Goal: Task Accomplishment & Management: Complete application form

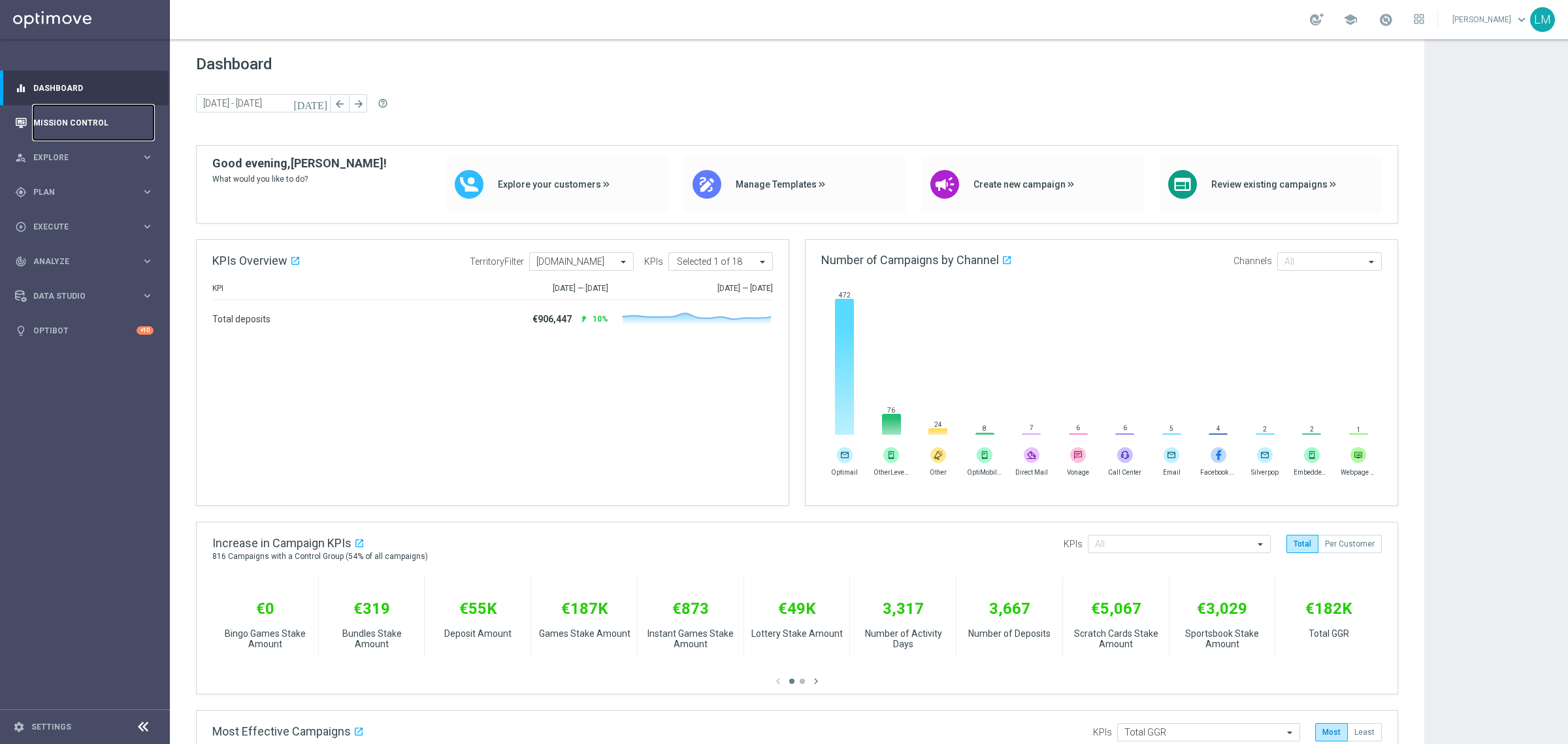
click at [89, 123] on link "Mission Control" at bounding box center [93, 122] width 120 height 34
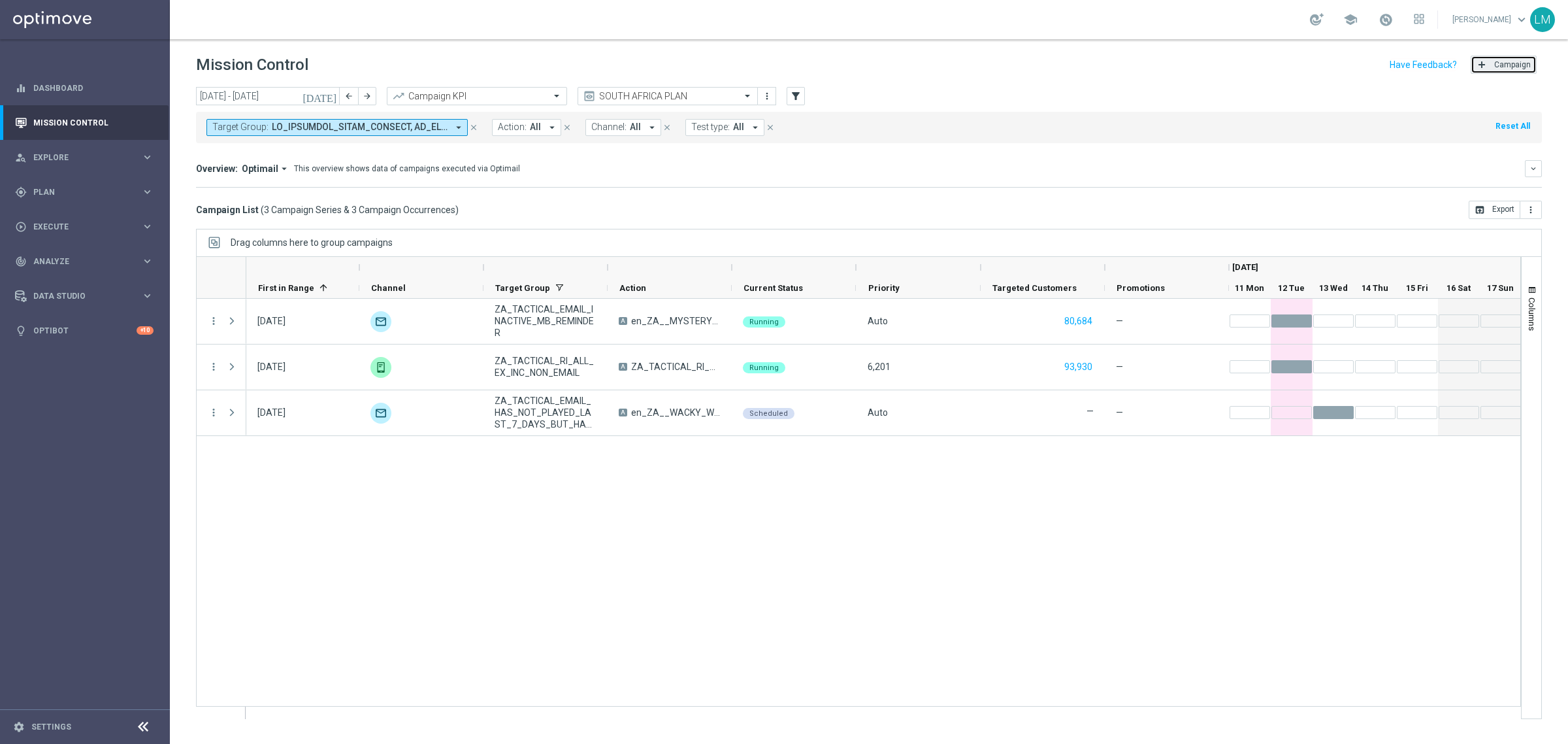
click at [1511, 63] on span "Campaign" at bounding box center [1512, 65] width 37 height 9
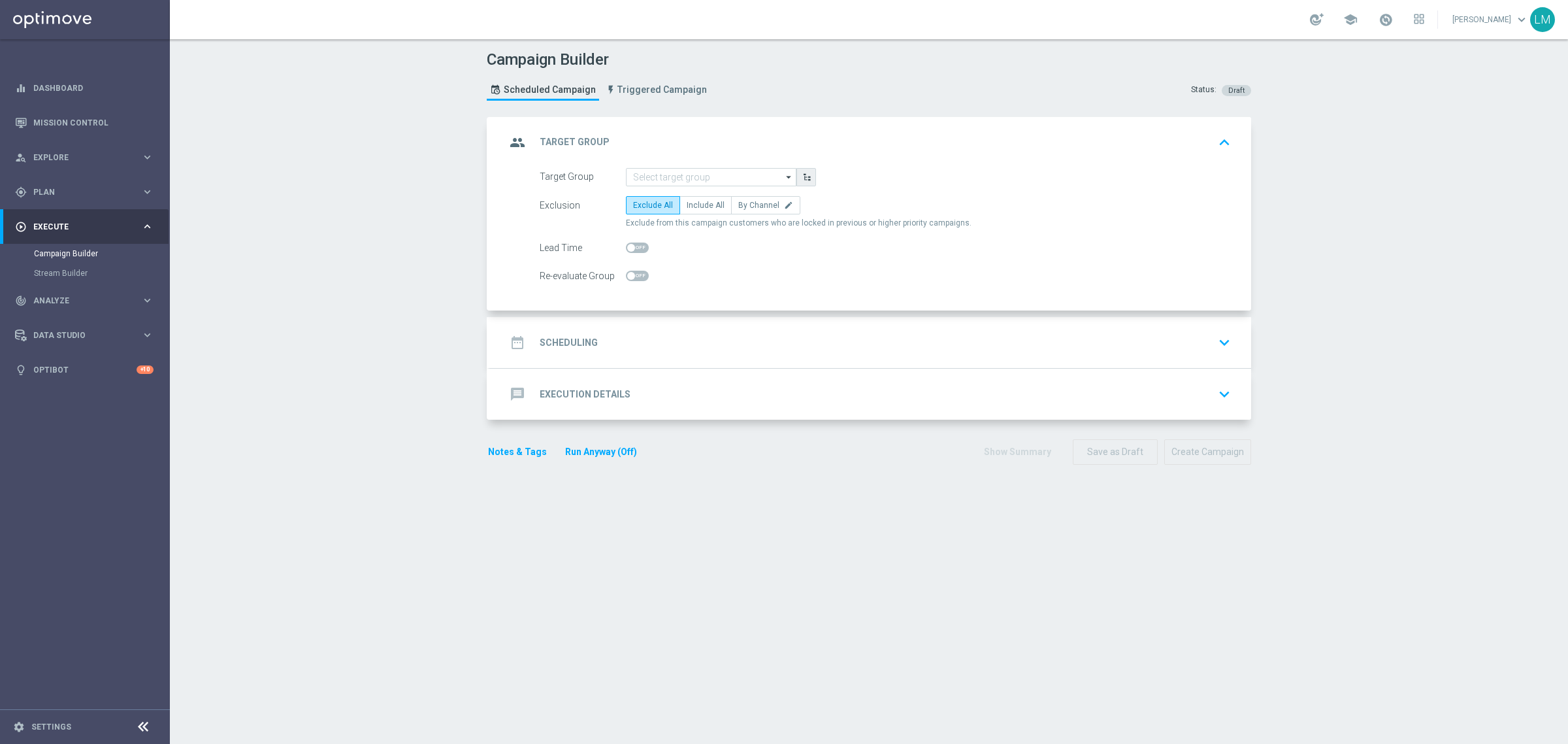
click at [796, 181] on button "button" at bounding box center [806, 177] width 20 height 18
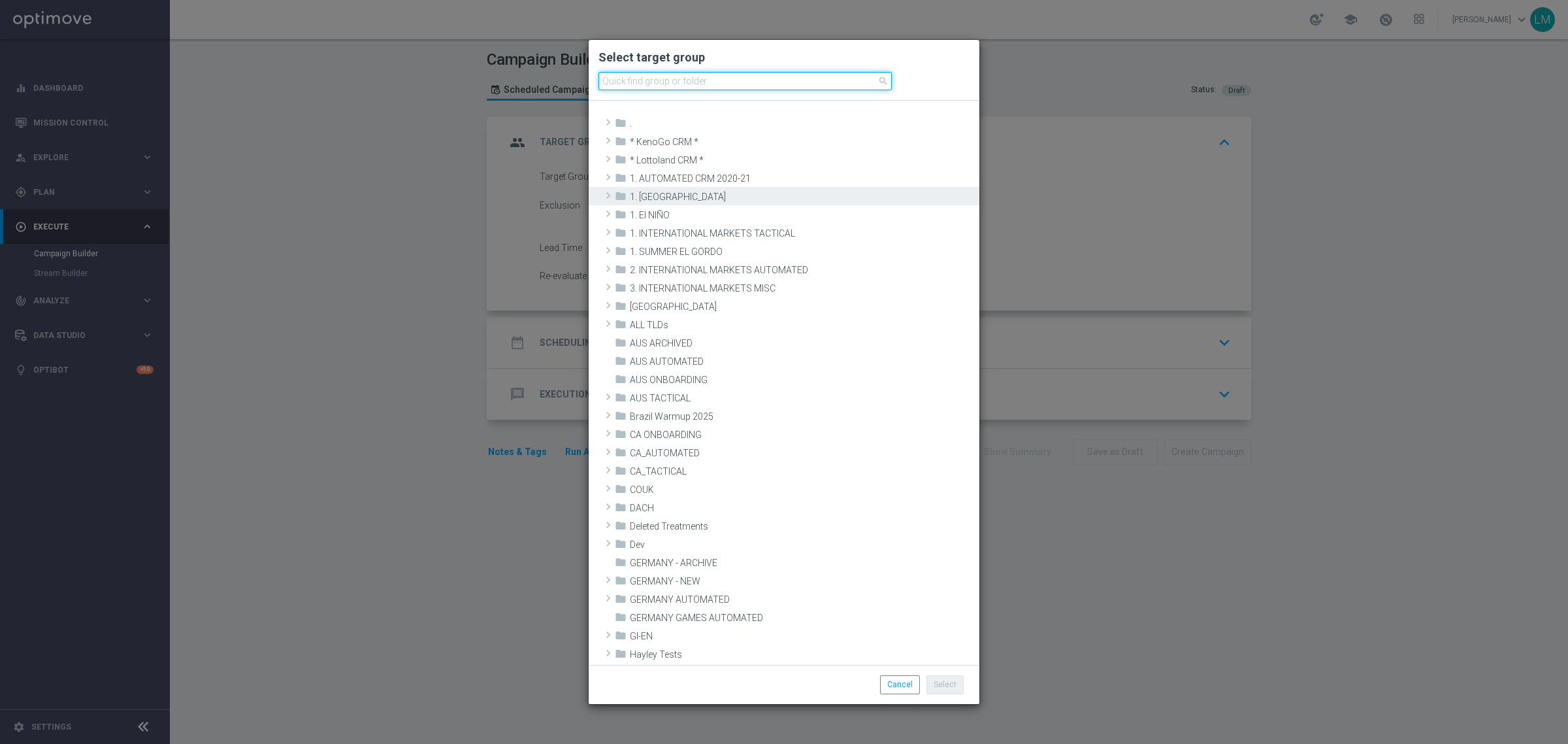
paste input "IN_TACTICAL_ALL_EMAIL | ALL"
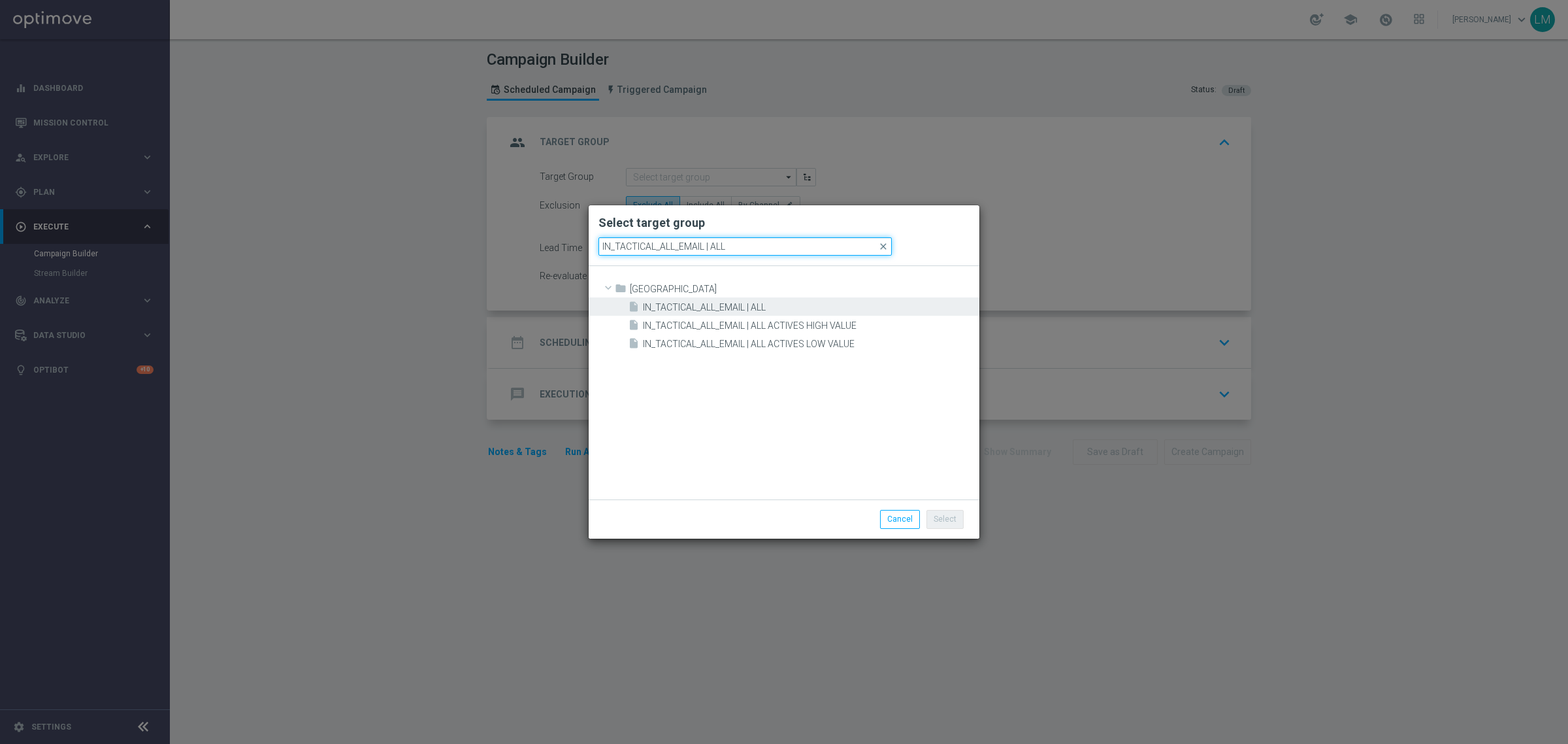
type input "IN_TACTICAL_ALL_EMAIL | ALL"
click at [714, 301] on div "insert_drive_file IN_TACTICAL_ALL_EMAIL | ALL" at bounding box center [802, 306] width 348 height 18
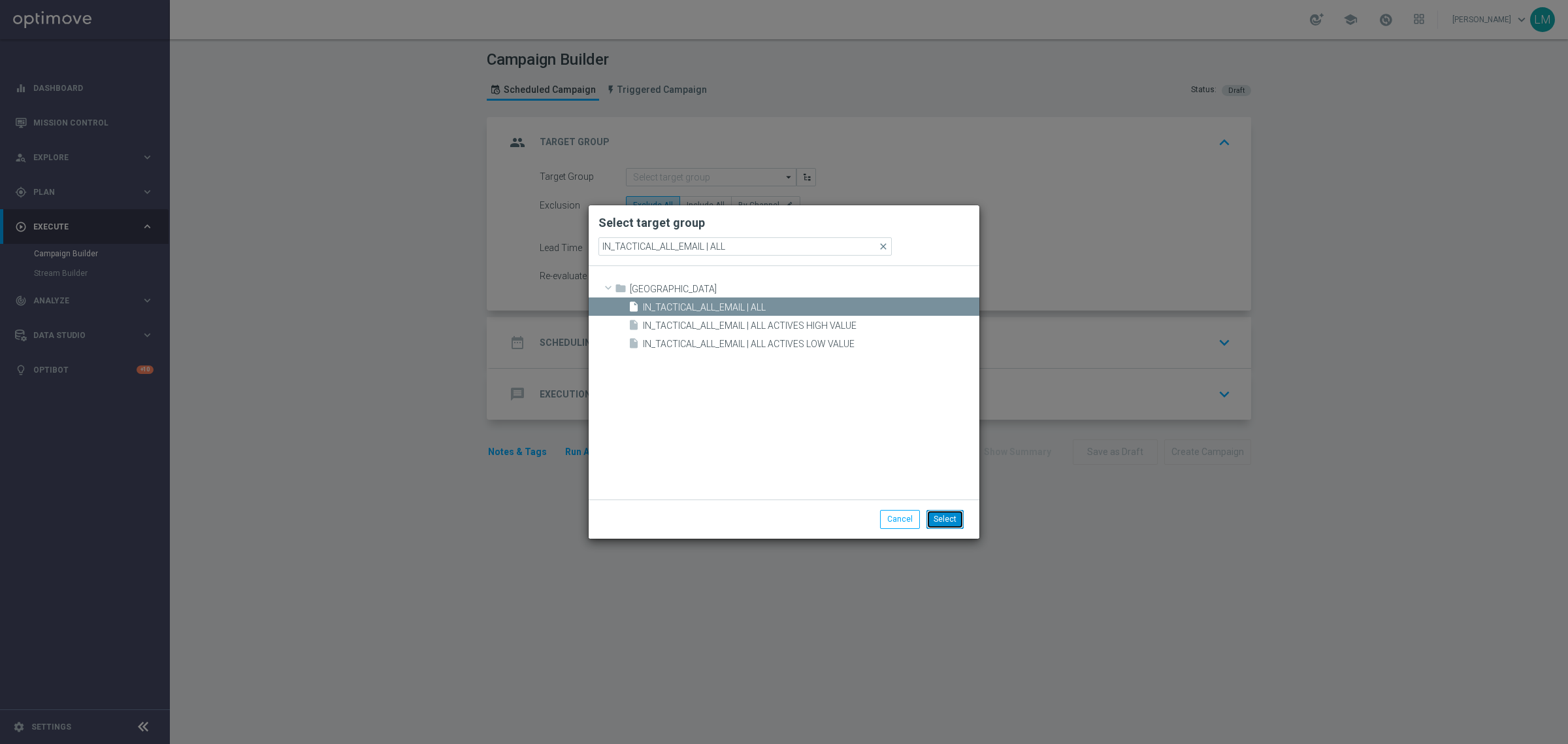
click at [944, 523] on button "Select" at bounding box center [945, 519] width 37 height 18
type input "IN_TACTICAL_ALL_EMAIL | ALL"
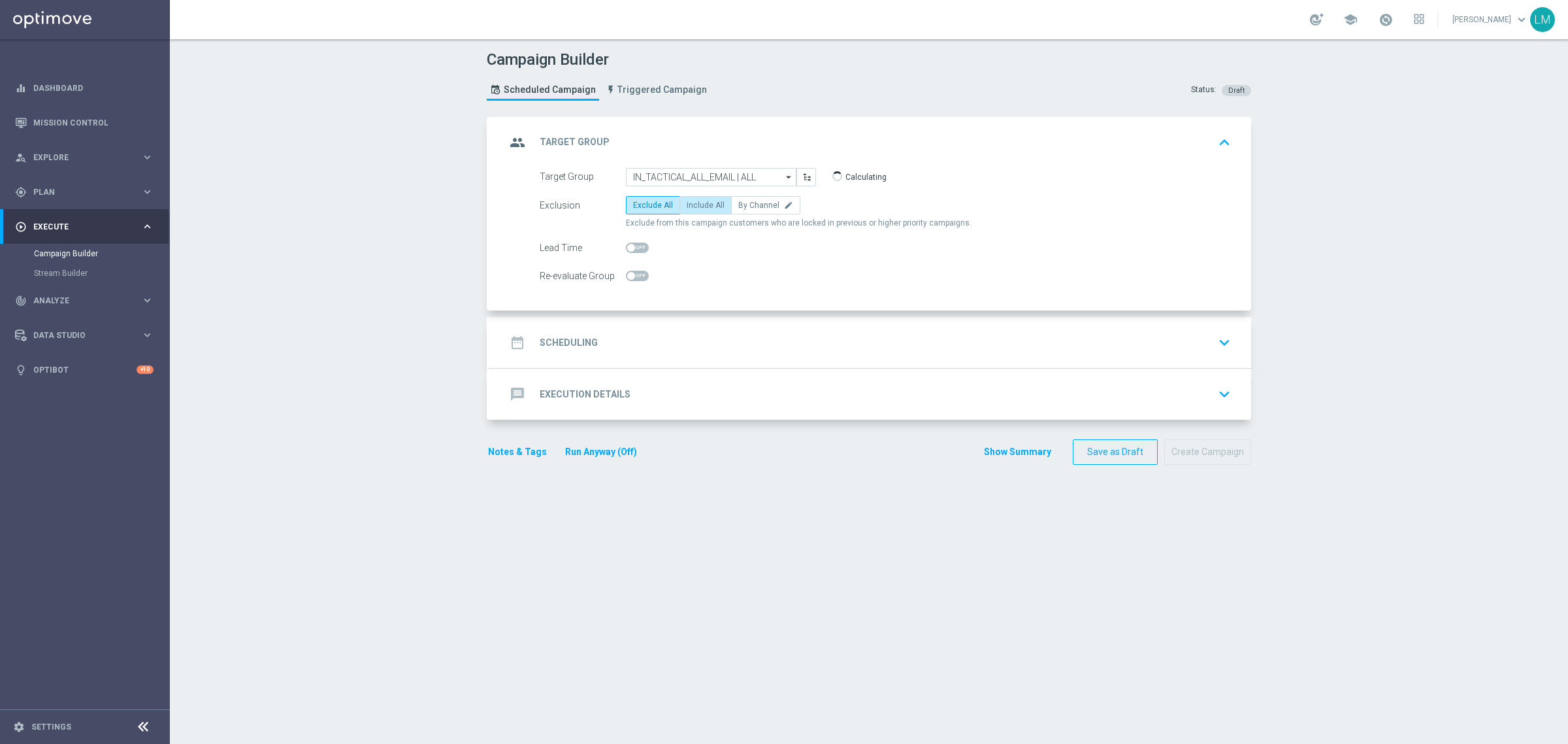
click at [686, 211] on label "Include All" at bounding box center [705, 205] width 52 height 18
click at [687, 211] on input "Include All" at bounding box center [691, 207] width 9 height 9
radio input "true"
click at [733, 350] on div "date_range Scheduling keyboard_arrow_down" at bounding box center [870, 342] width 730 height 25
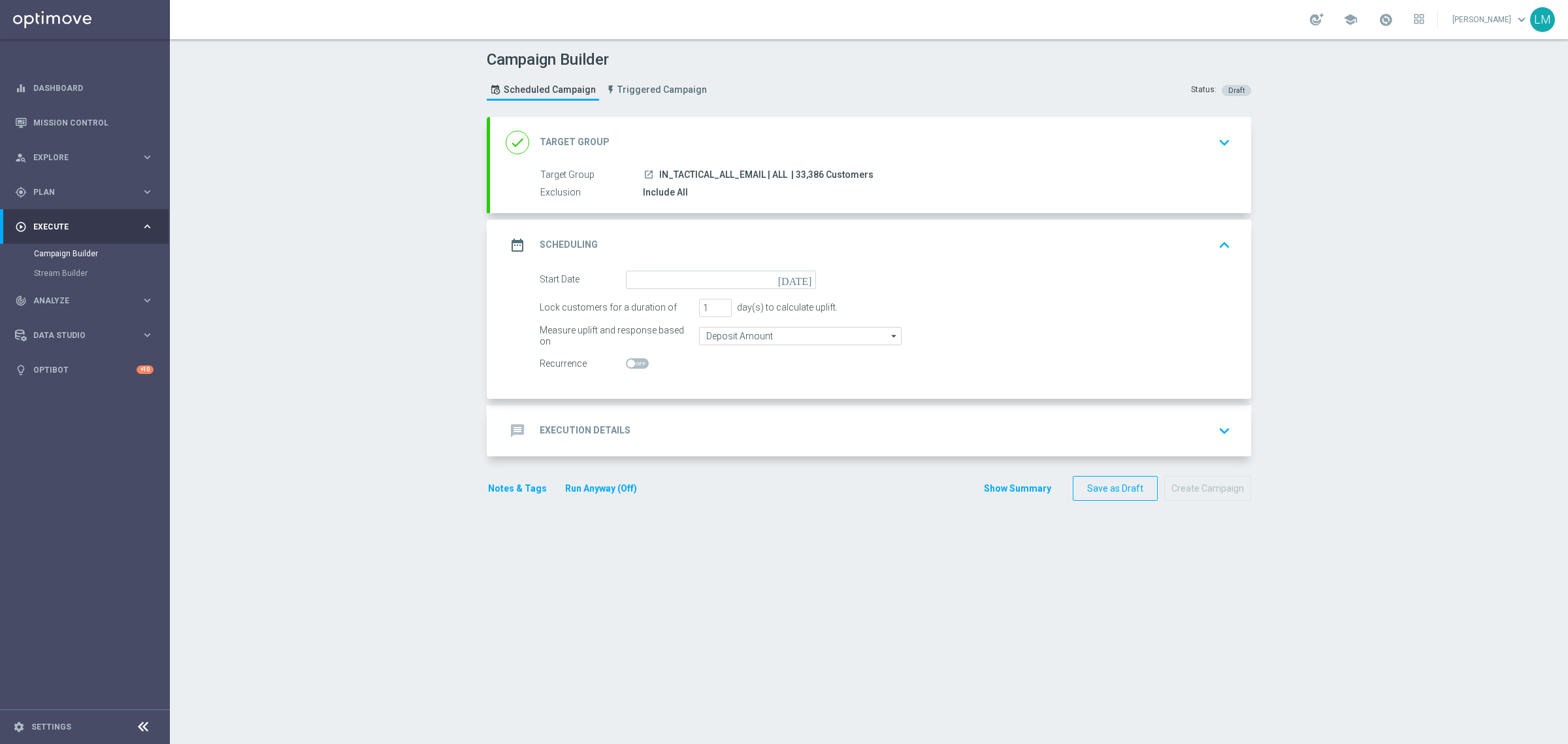
click at [799, 276] on icon "[DATE]" at bounding box center [797, 278] width 39 height 15
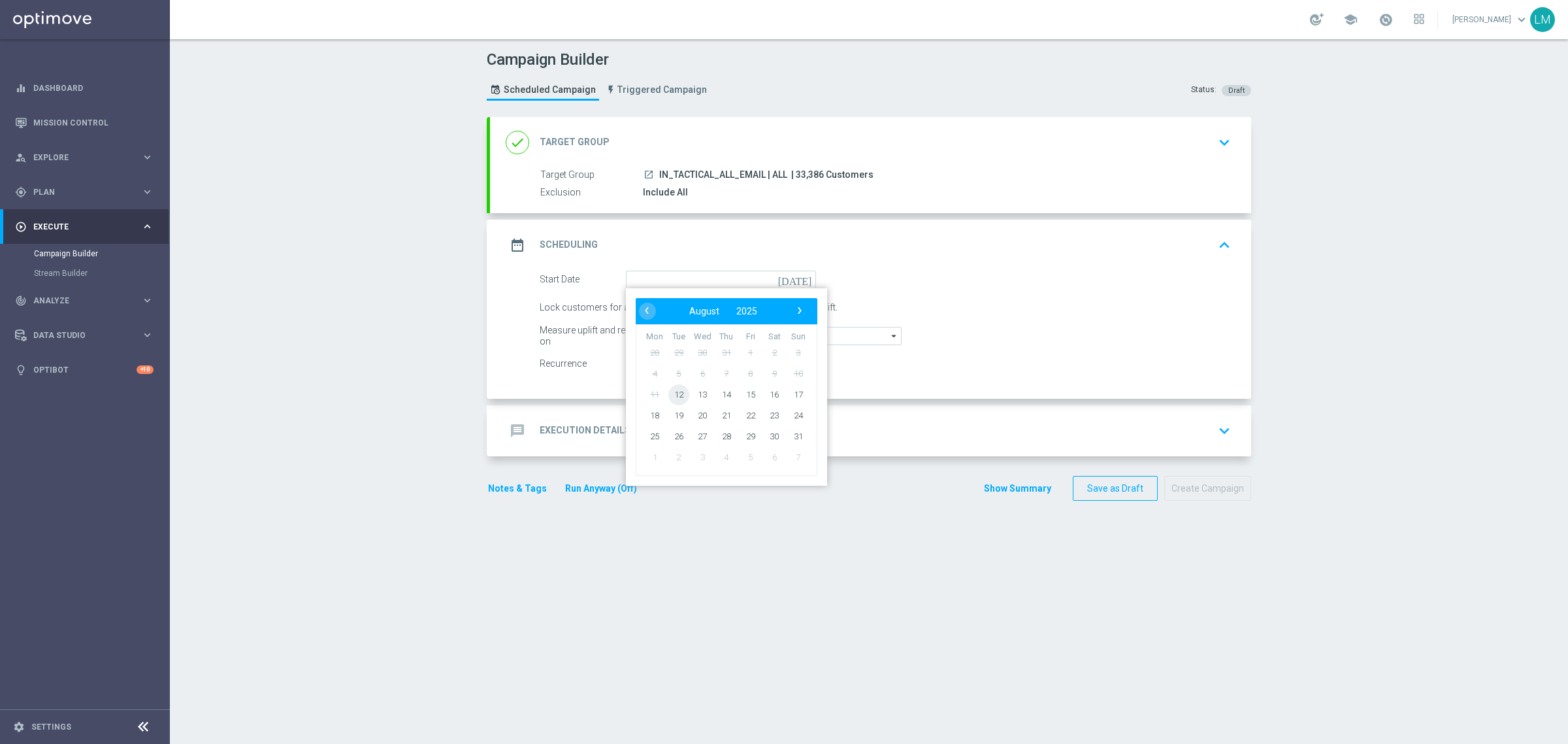
click at [668, 400] on span "12" at bounding box center [678, 394] width 21 height 21
type input "[DATE]"
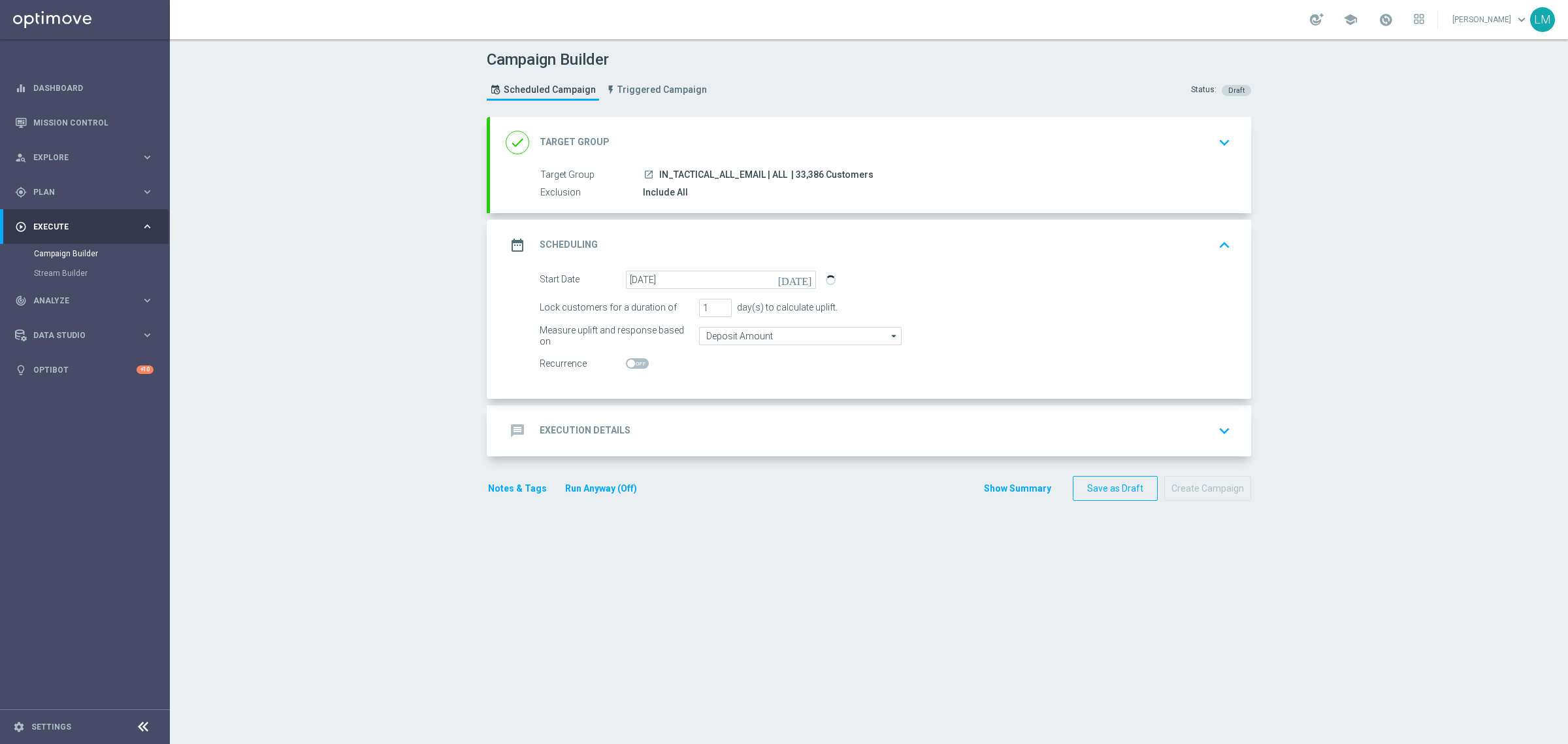
click at [660, 420] on div "message Execution Details keyboard_arrow_down" at bounding box center [870, 431] width 730 height 25
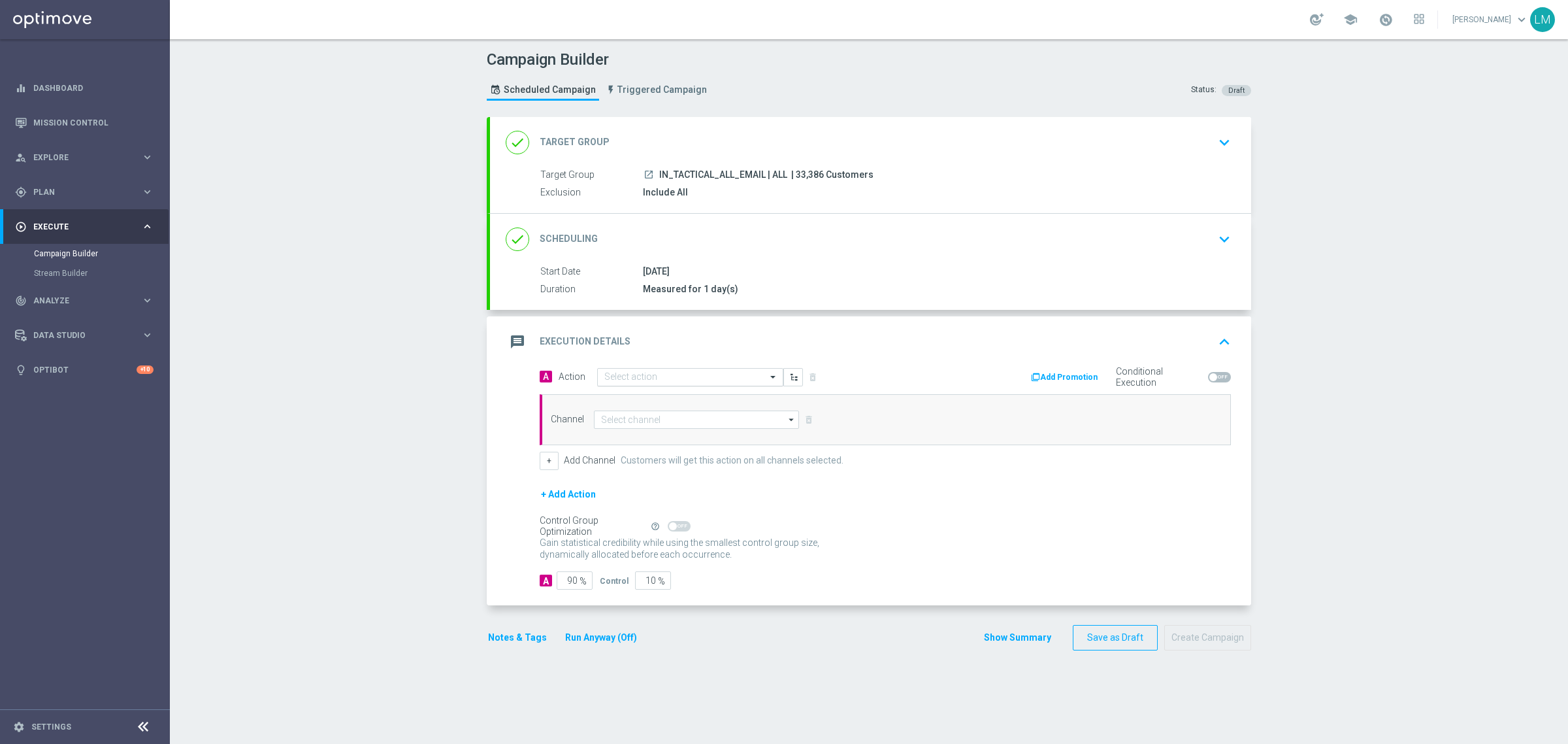
click at [654, 377] on input "text" at bounding box center [677, 377] width 146 height 11
paste input "en_IN_ALL_TAC_MIX__MONSOON_2025_REMINDER_MAILER_4"
type input "en_IN_ALL_TAC_MIX__MONSOON_2025_REMINDER_MAILER_4"
click at [648, 419] on span "Create new action" at bounding box center [651, 418] width 69 height 9
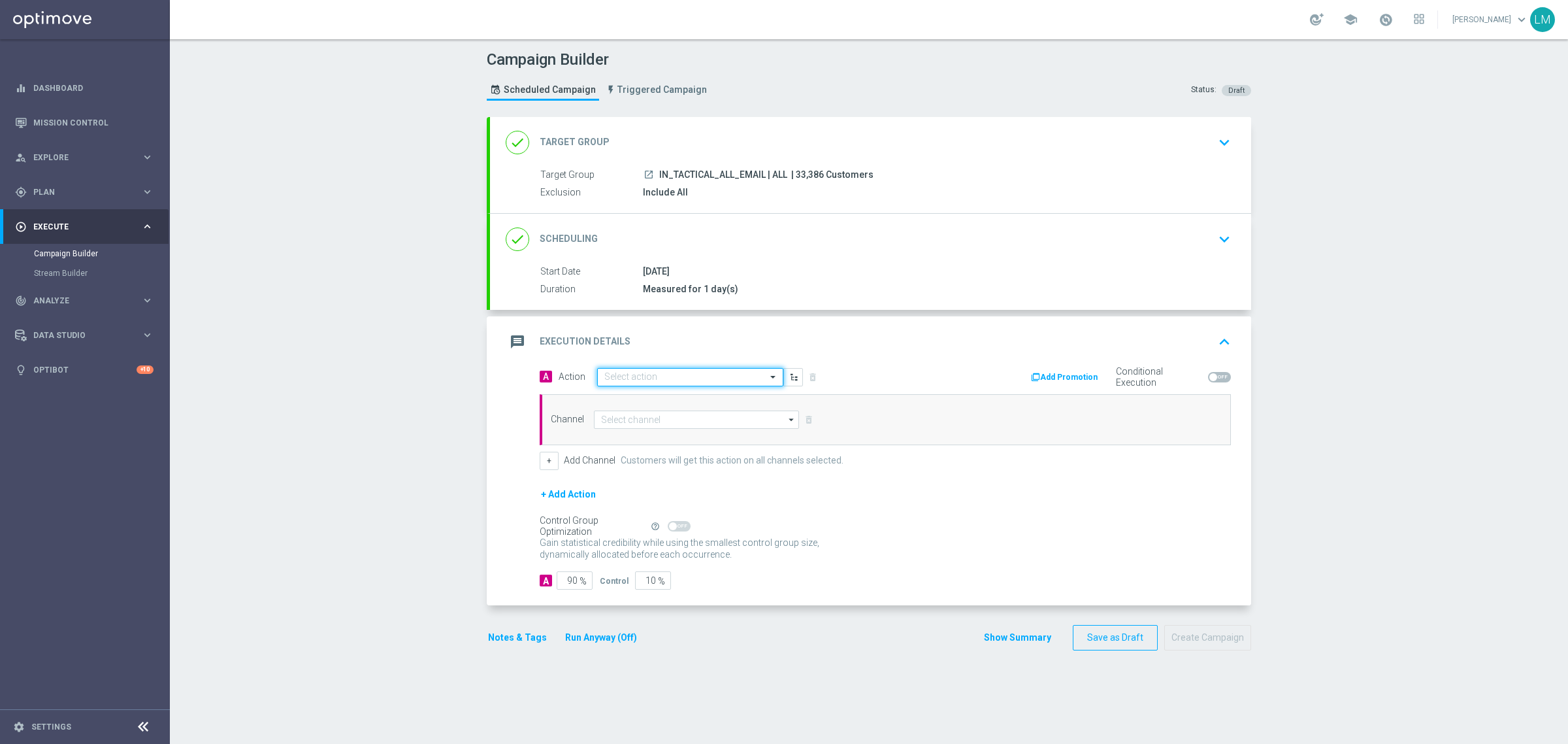
scroll to position [0, 0]
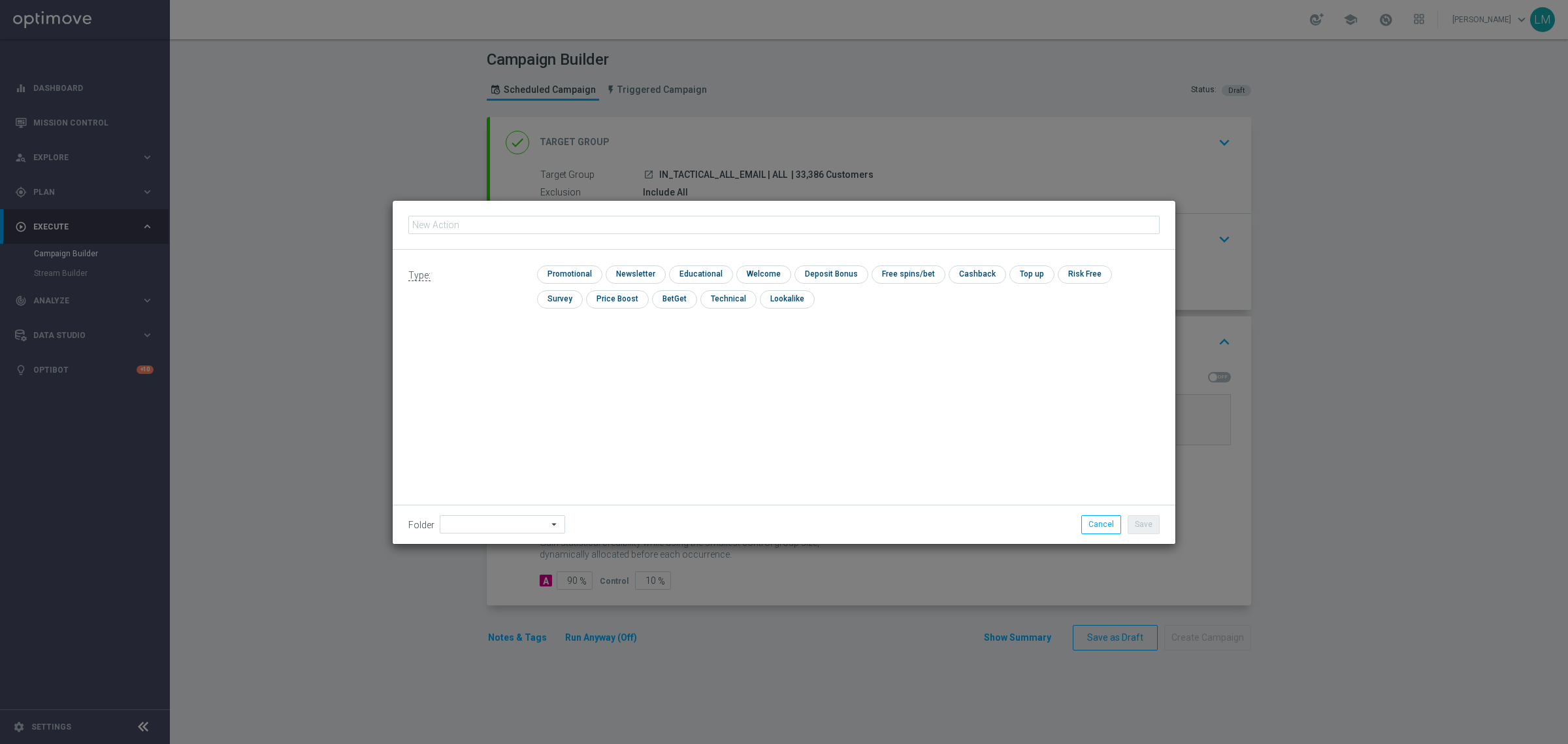
type input "en_IN_ALL_TAC_MIX__MONSOON_2025_REMINDER_MAILER_4"
click at [572, 276] on input "checkbox" at bounding box center [568, 274] width 62 height 18
checkbox input "true"
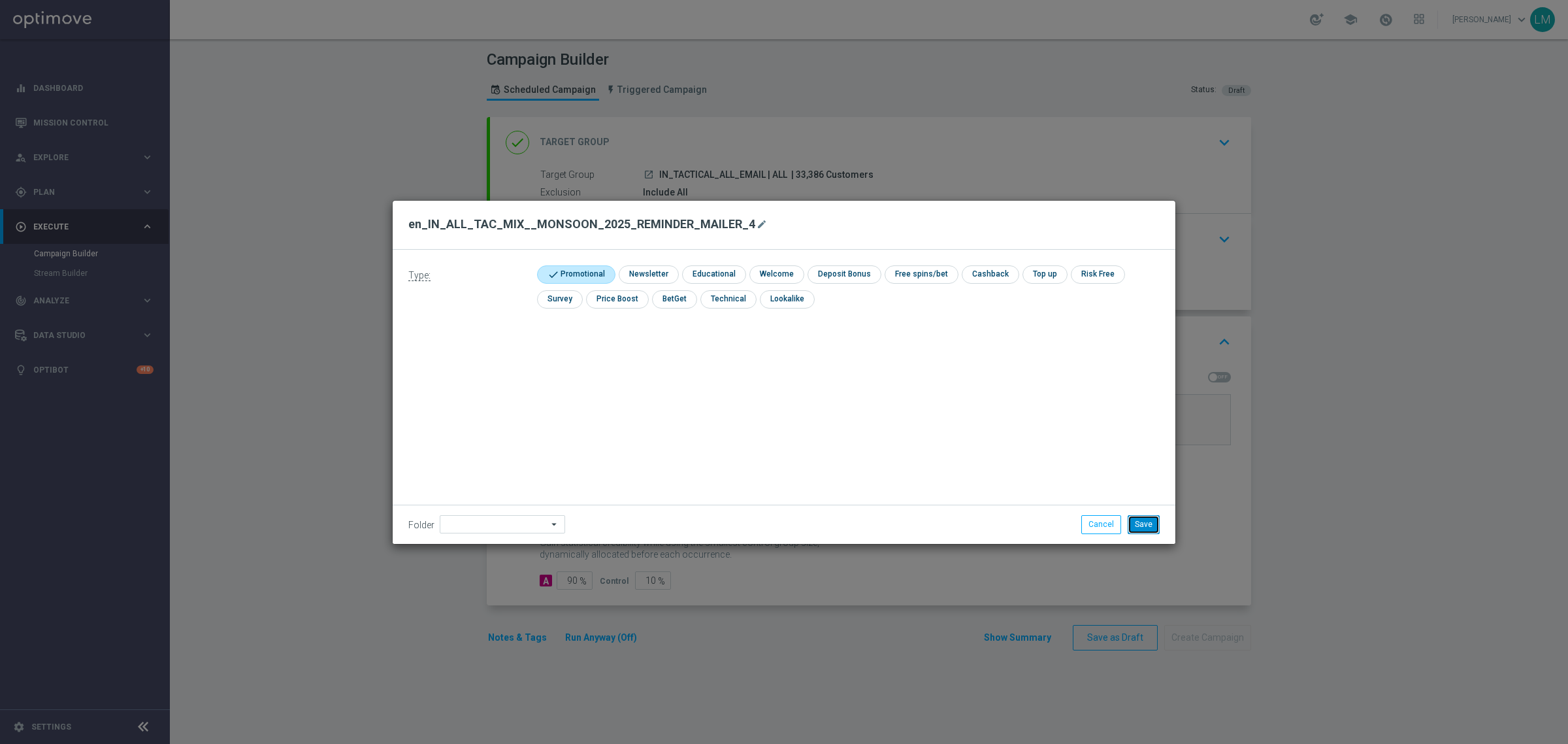
click at [1149, 534] on button "Save" at bounding box center [1144, 524] width 32 height 18
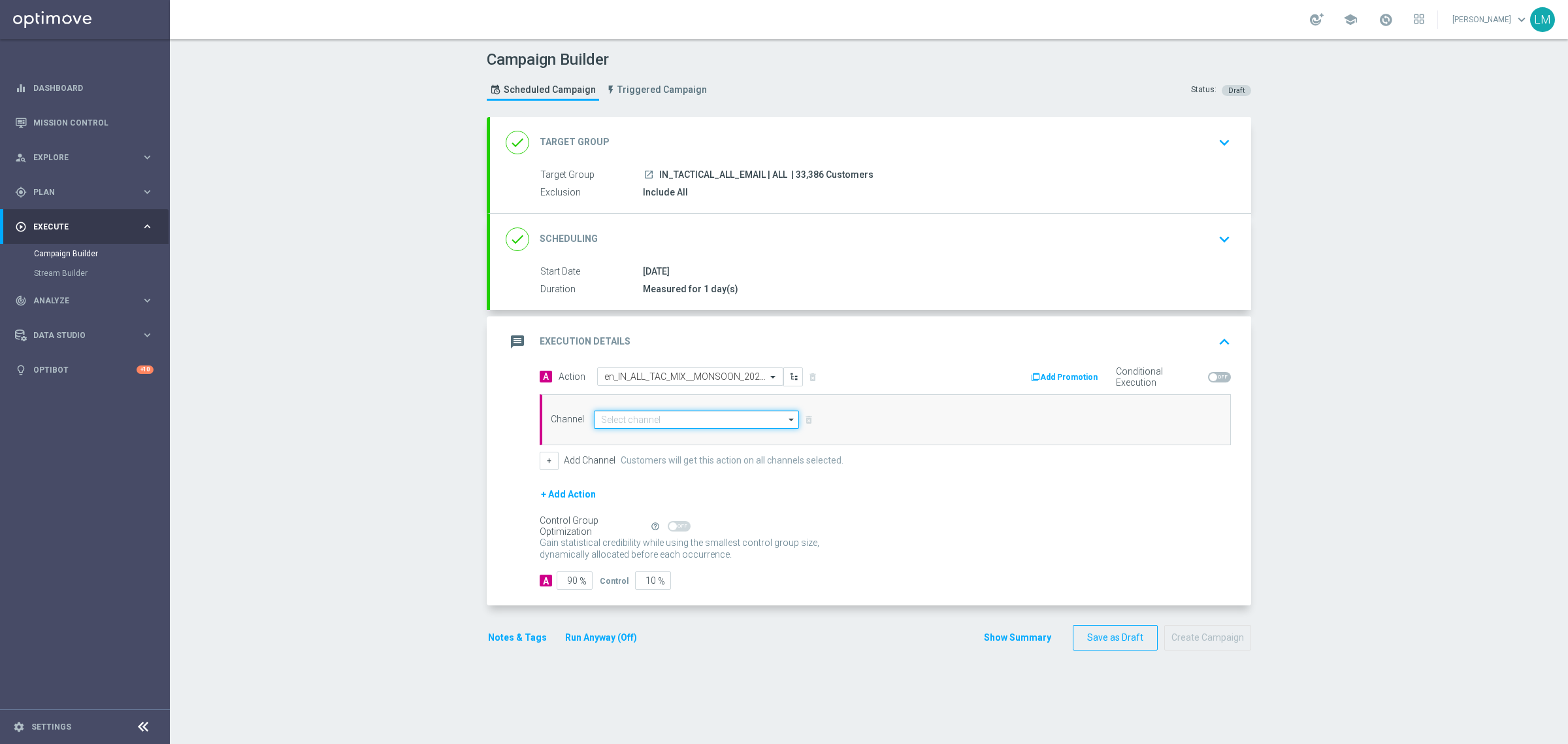
click at [743, 420] on input at bounding box center [697, 419] width 205 height 18
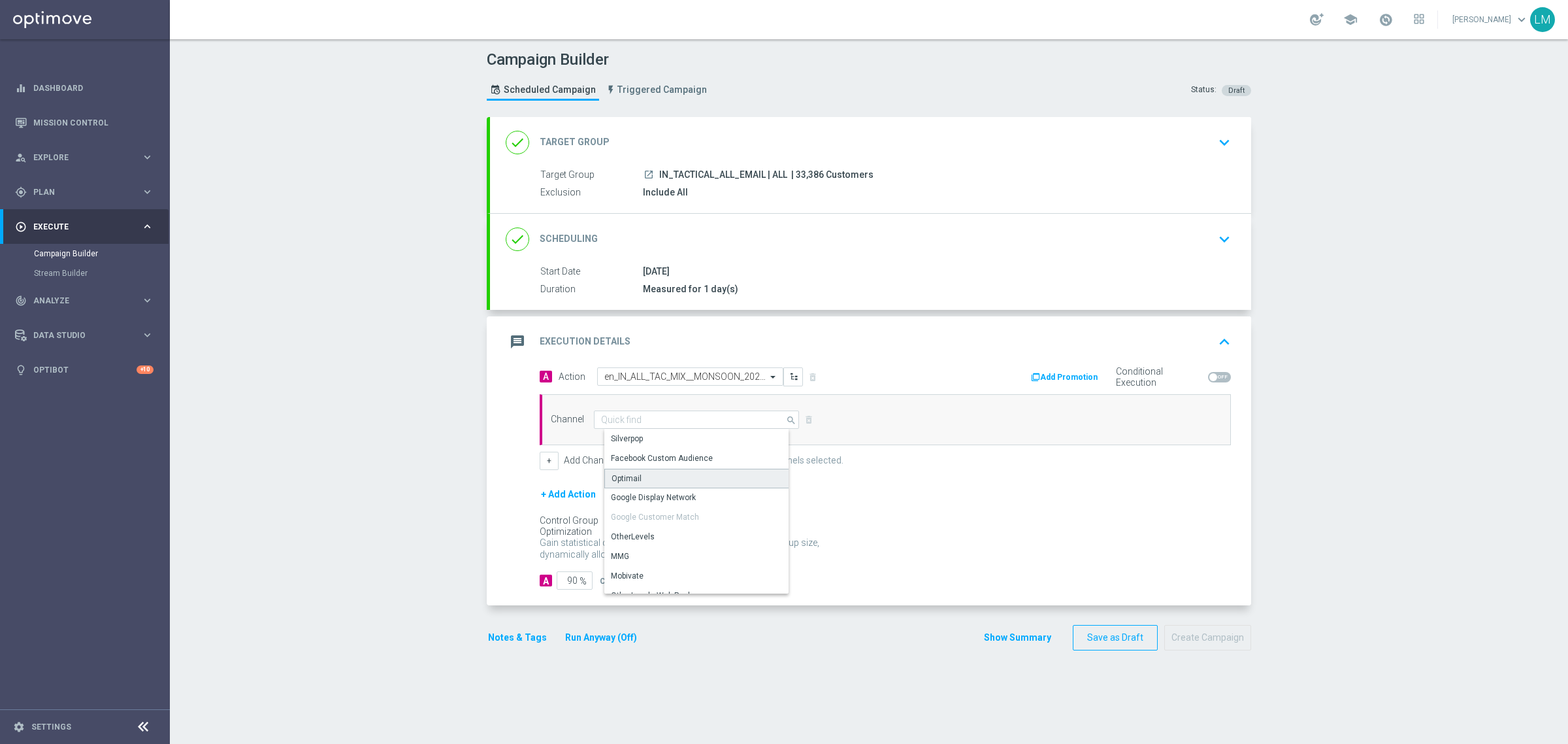
click at [673, 471] on div "Optimail" at bounding box center [701, 478] width 194 height 20
type input "Optimail"
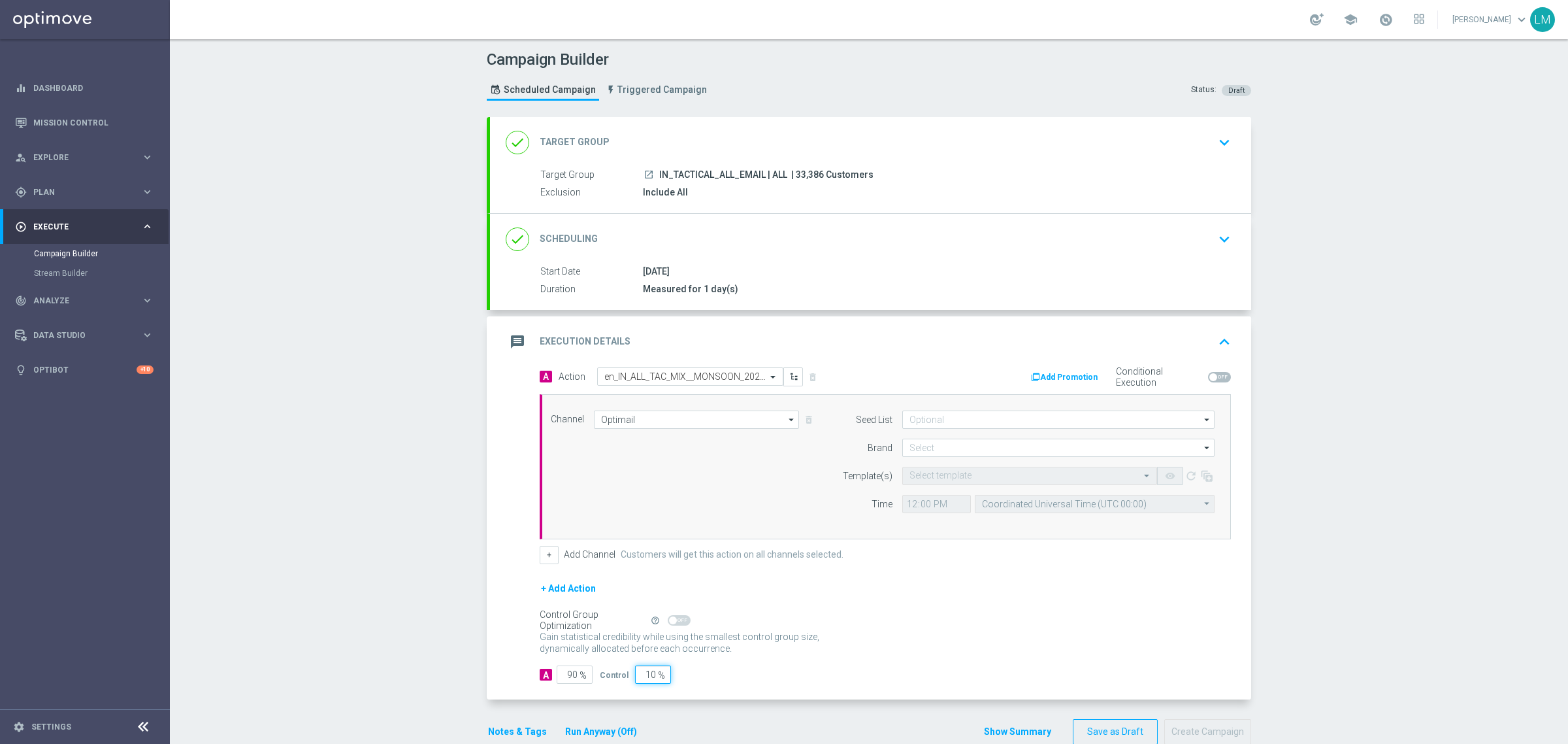
click at [643, 677] on input "10" at bounding box center [653, 674] width 36 height 18
type input "5"
type input "95"
type input "5"
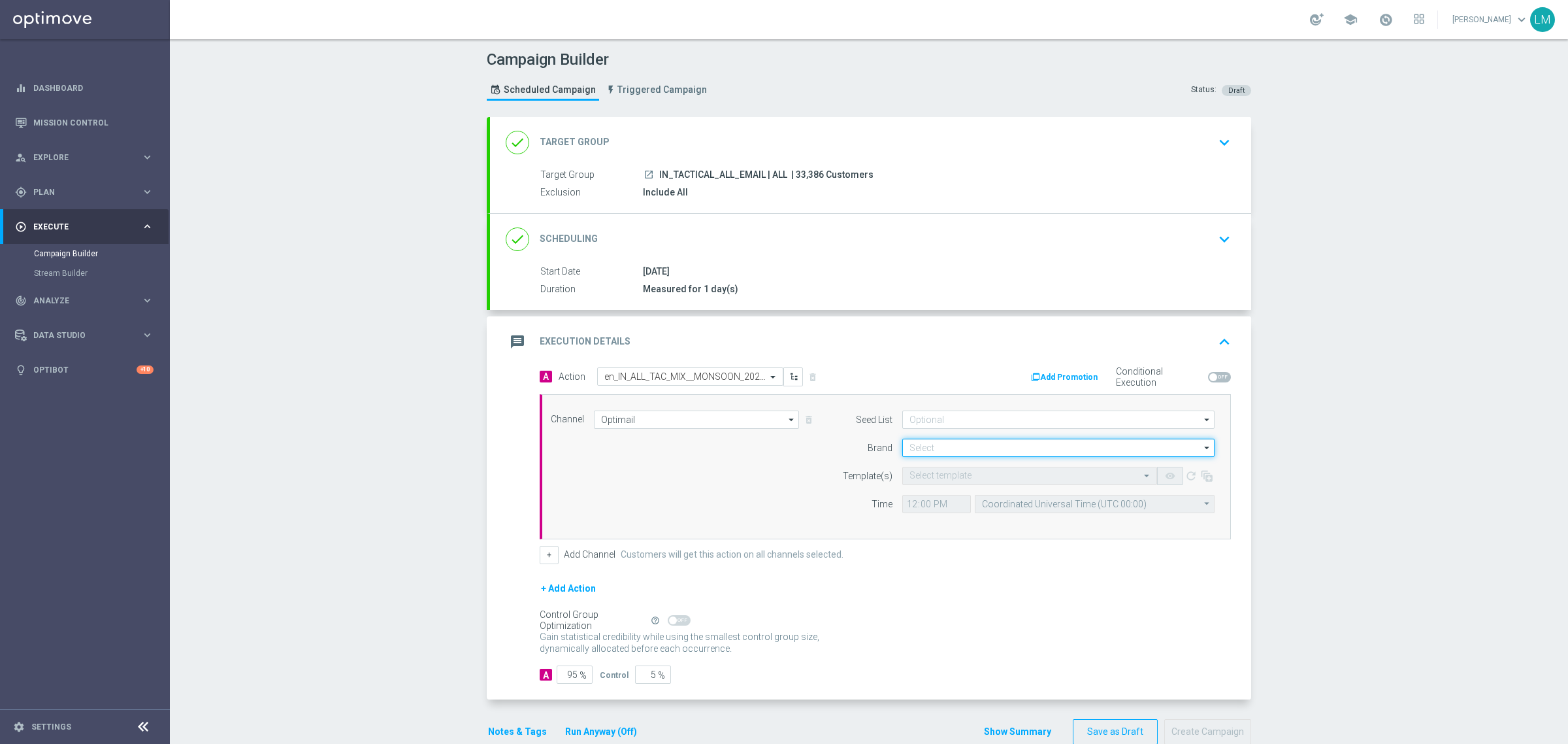
click at [975, 448] on input at bounding box center [1059, 447] width 312 height 18
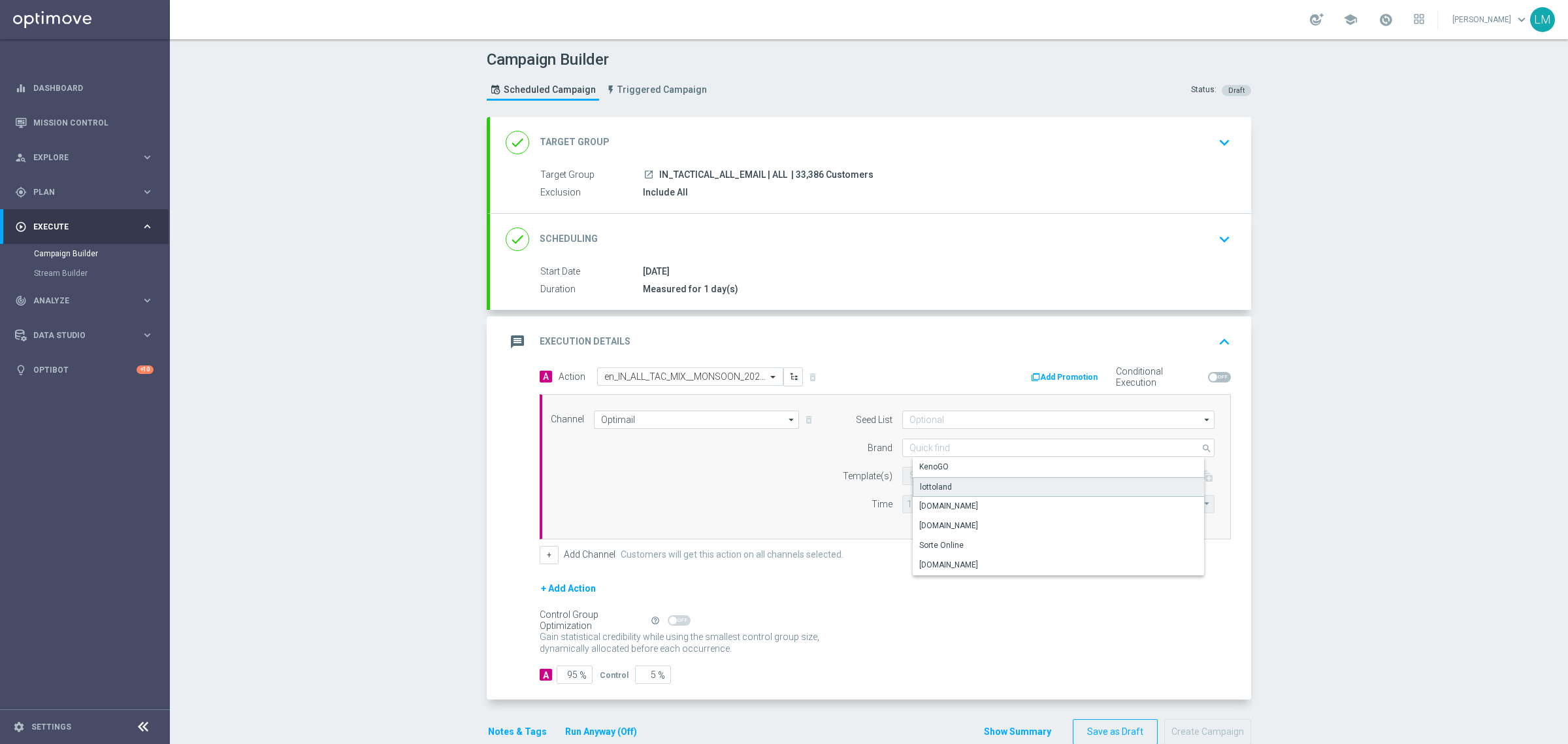
click at [943, 479] on div "lottoland" at bounding box center [1069, 487] width 312 height 20
type input "lottoland"
click at [943, 479] on input "text" at bounding box center [1016, 476] width 214 height 11
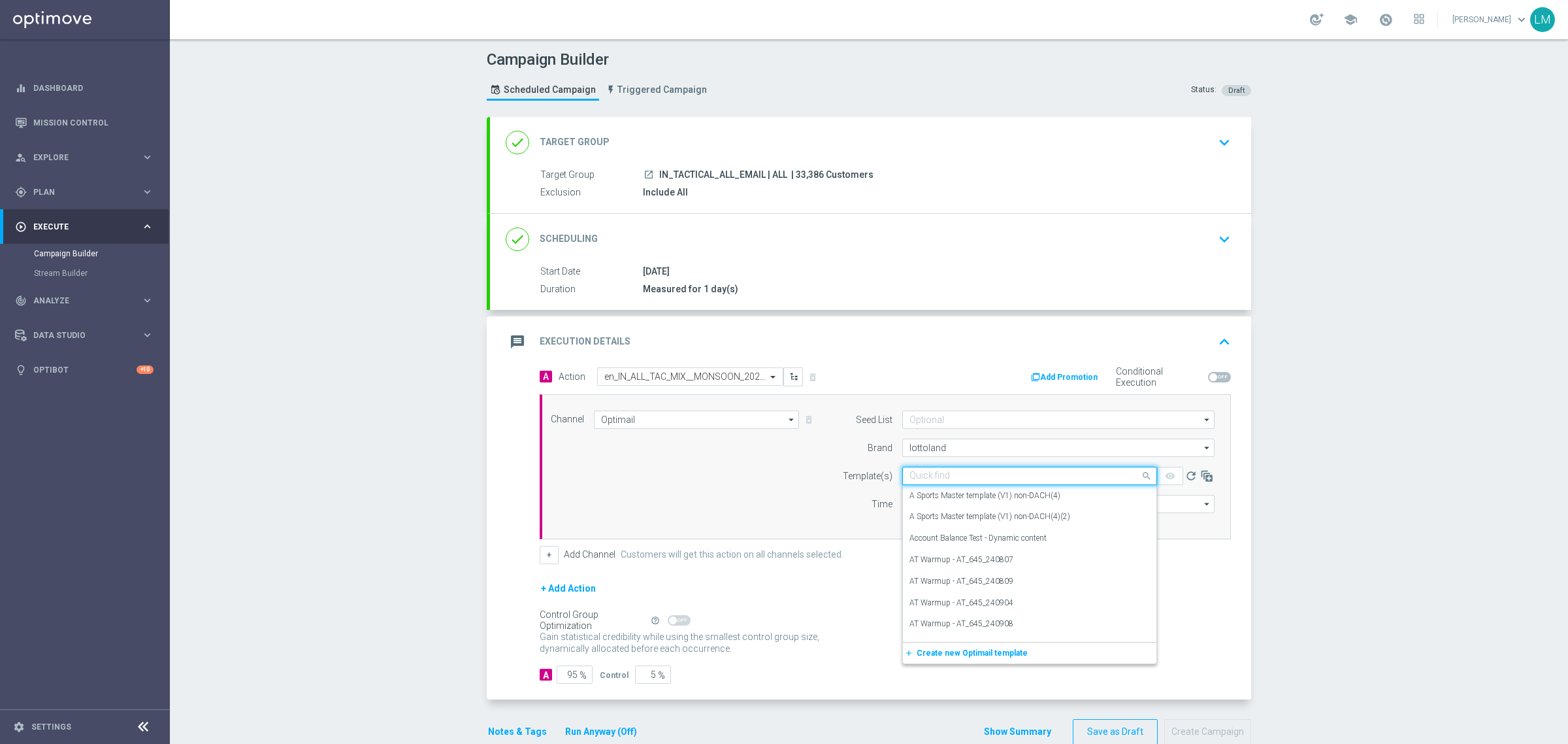
paste input "en_IN_ALL_TAC_MIX__MONSOON_2025_REMINDER_MAILER_4"
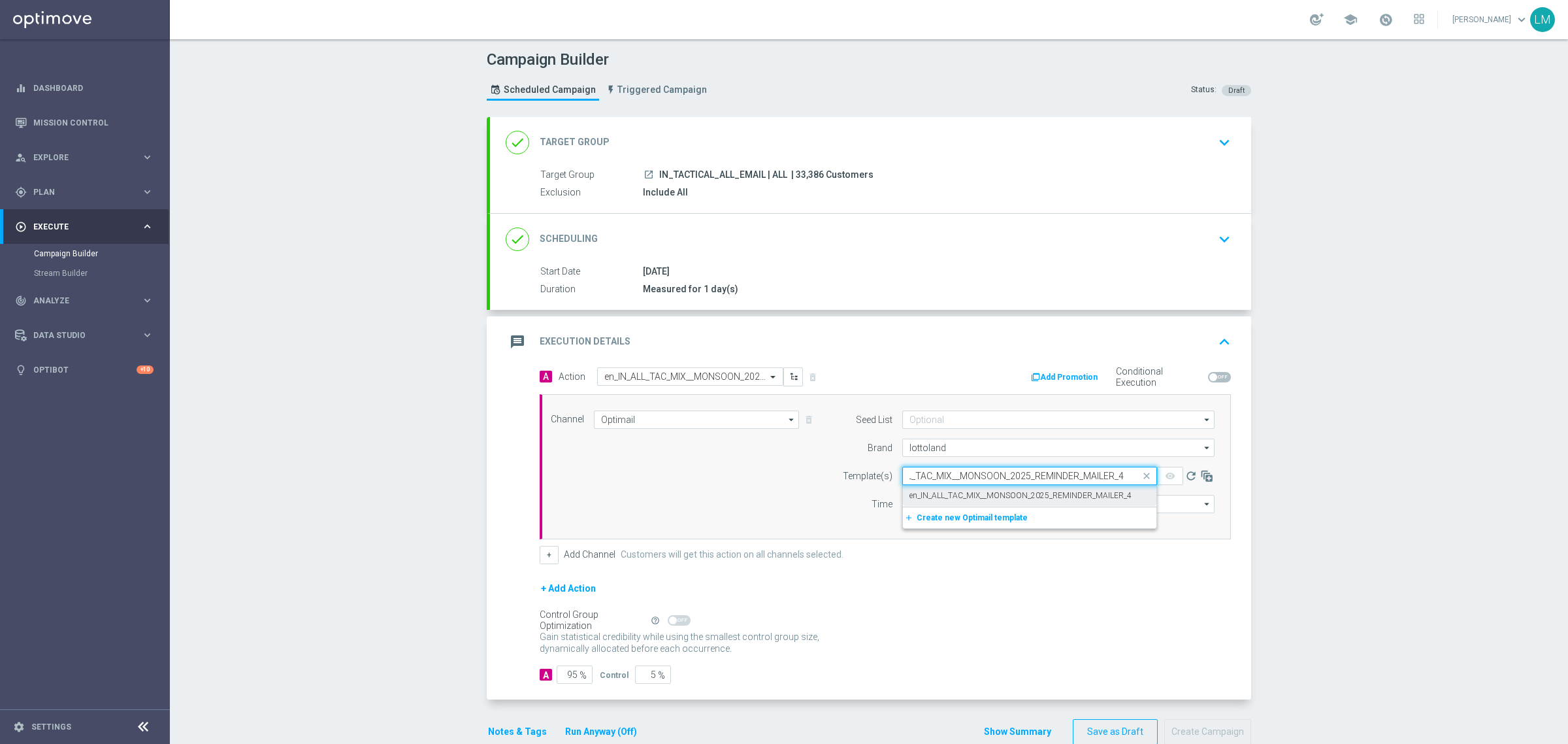
click at [950, 501] on label "en_IN_ALL_TAC_MIX__MONSOON_2025_REMINDER_MAILER_4" at bounding box center [1020, 496] width 222 height 11
type input "en_IN_ALL_TAC_MIX__MONSOON_2025_REMINDER_MAILER_4"
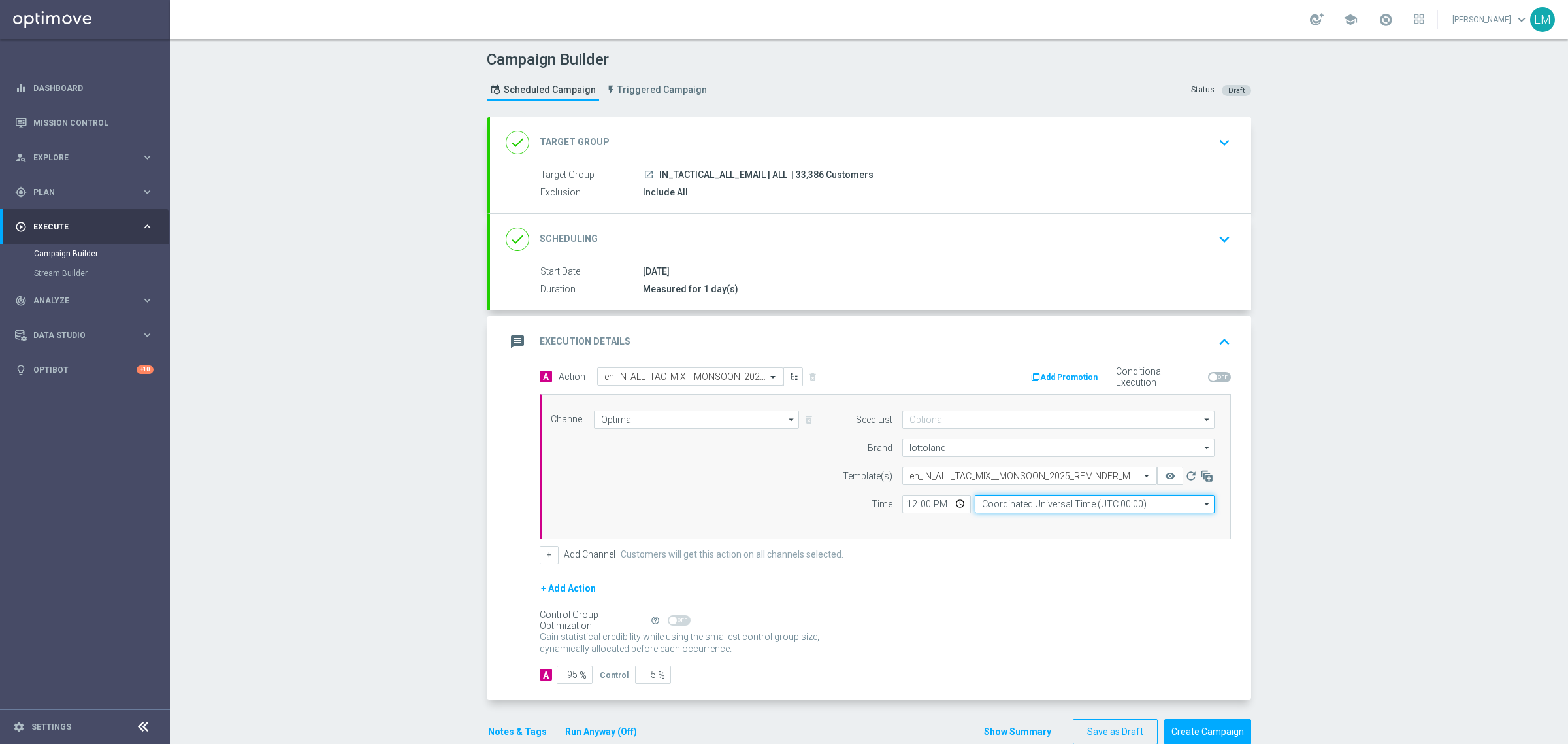
click at [1036, 505] on input "Coordinated Universal Time (UTC 00:00)" at bounding box center [1095, 504] width 240 height 18
click at [1057, 526] on div "Central European Time ([GEOGRAPHIC_DATA]) (UTC +02:00)" at bounding box center [1100, 523] width 214 height 12
type input "Central European Time ([GEOGRAPHIC_DATA]) (UTC +02:00)"
click at [951, 505] on input "12:00" at bounding box center [937, 504] width 69 height 18
type input "18:30"
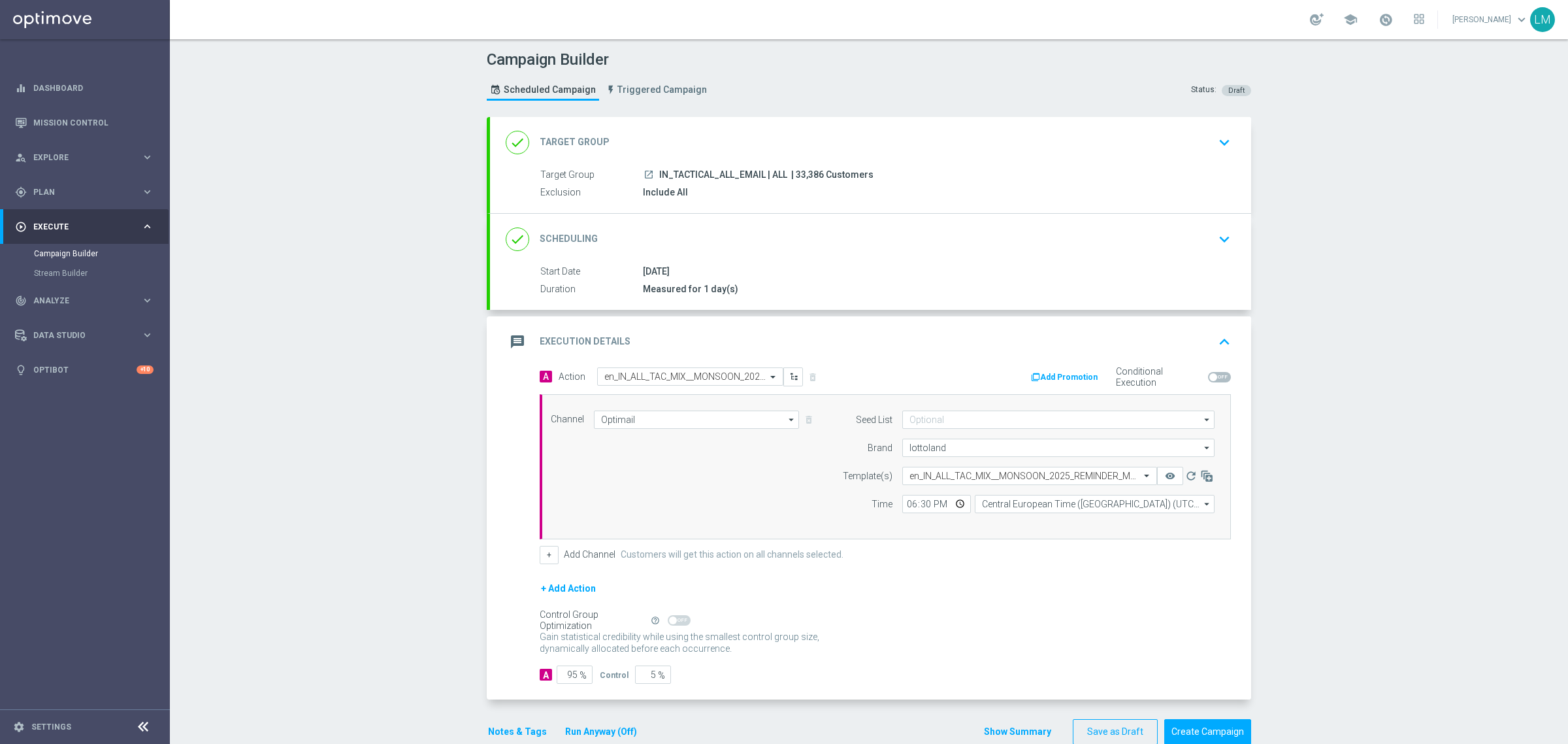
click at [1060, 589] on div "+ Add Action" at bounding box center [885, 597] width 691 height 33
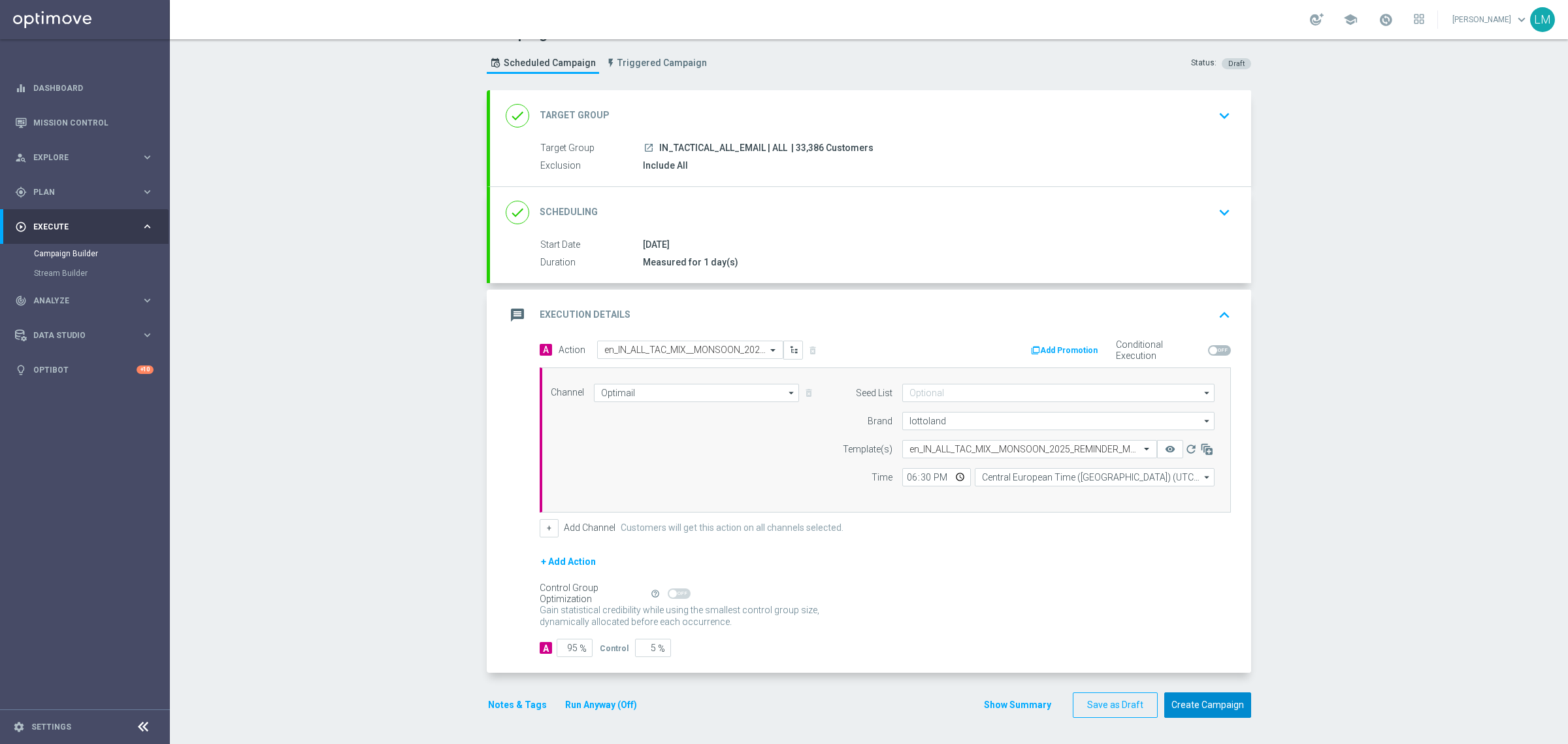
click at [1216, 707] on button "Create Campaign" at bounding box center [1208, 704] width 87 height 26
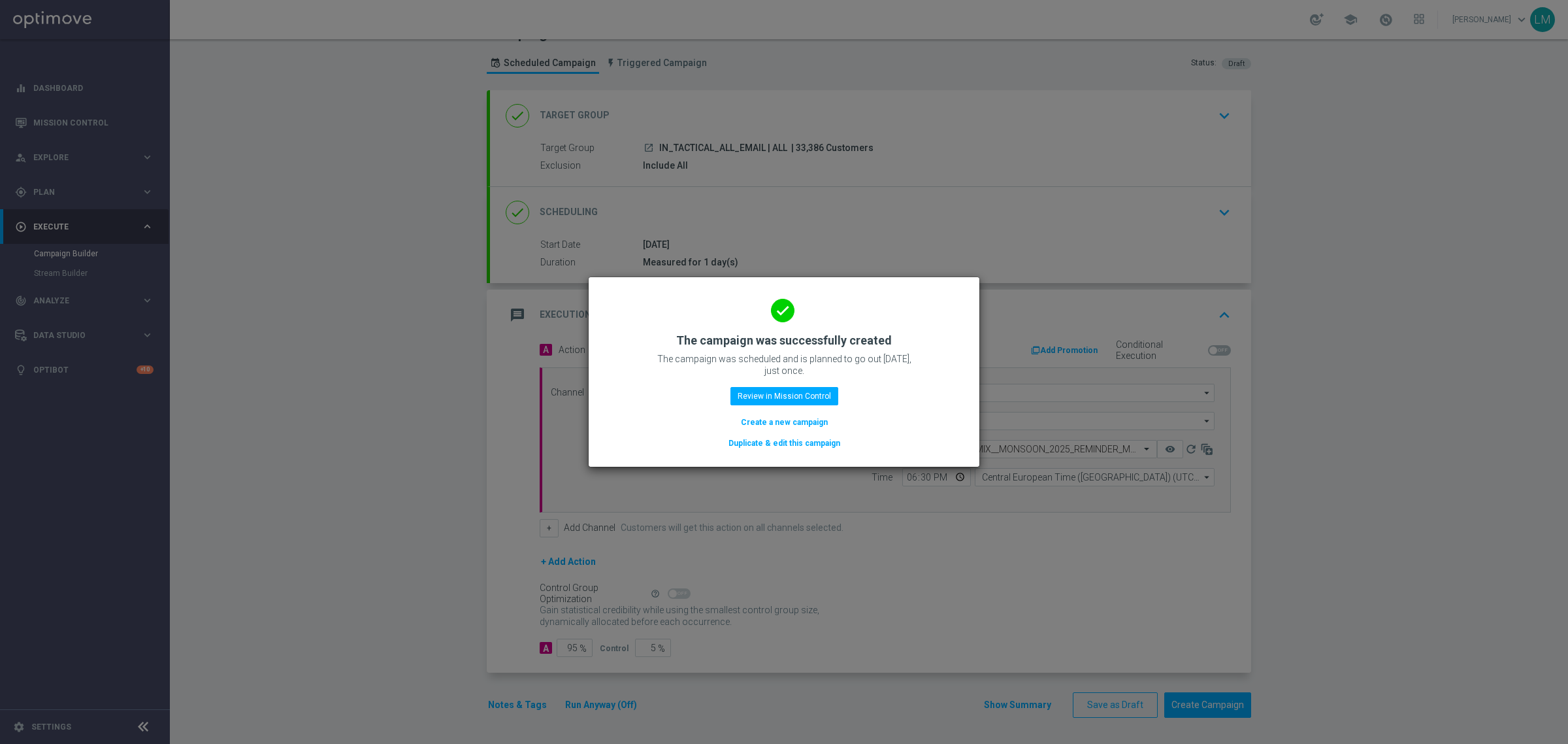
click at [785, 428] on button "Create a new campaign" at bounding box center [784, 422] width 89 height 15
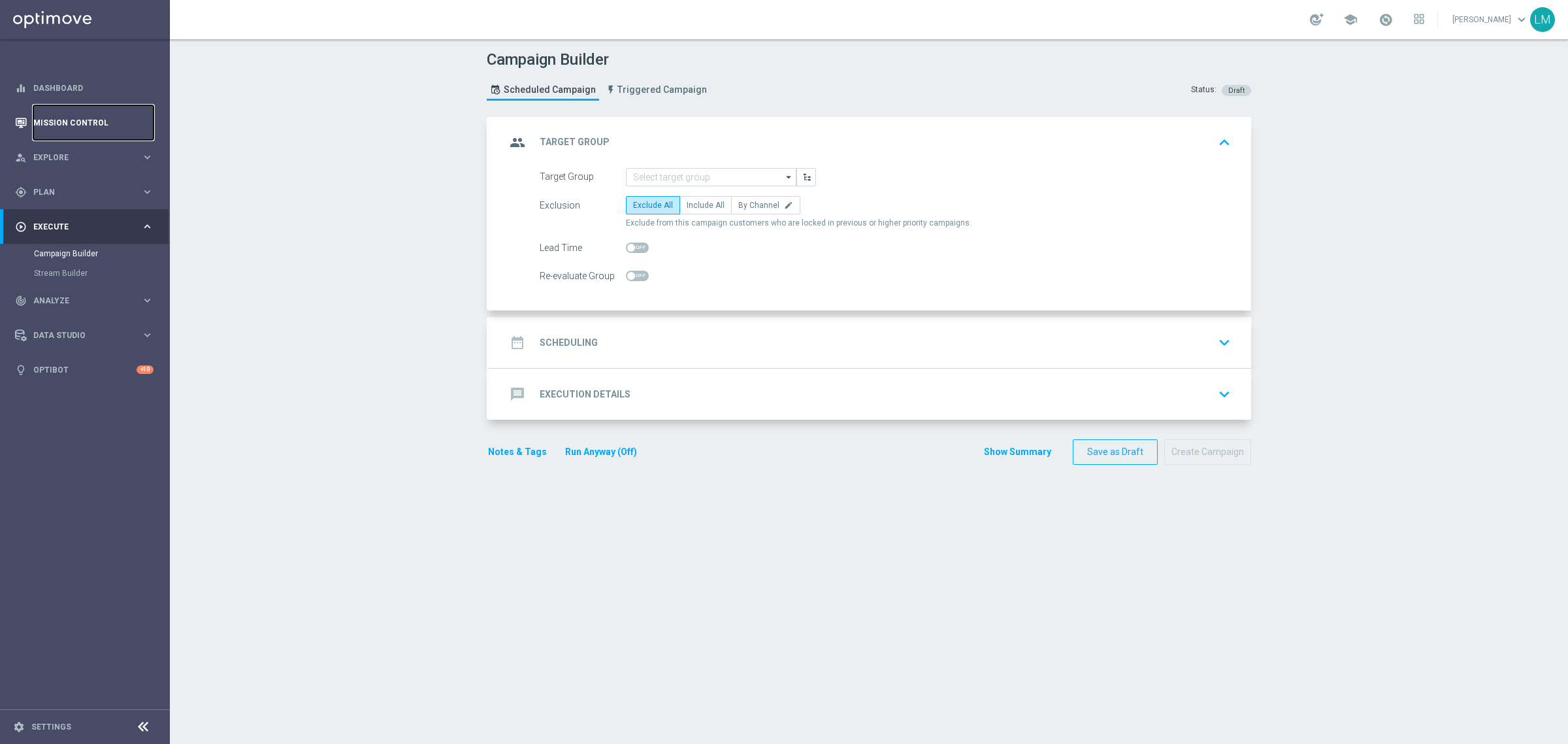
click at [130, 121] on link "Mission Control" at bounding box center [93, 122] width 120 height 34
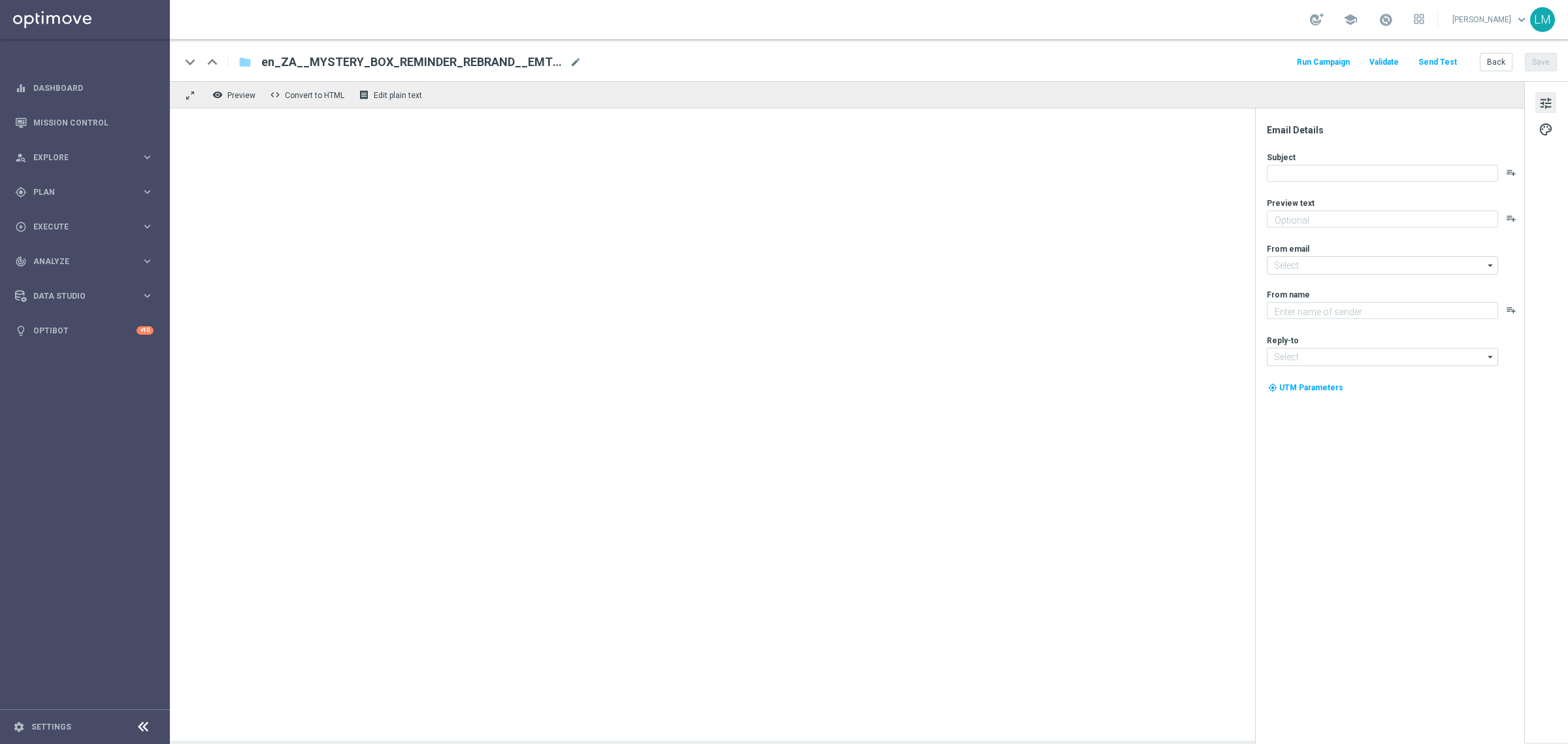
type textarea "Find out before this expires!"
type textarea "Lottoland"
type input "[EMAIL_ADDRESS][DOMAIN_NAME]"
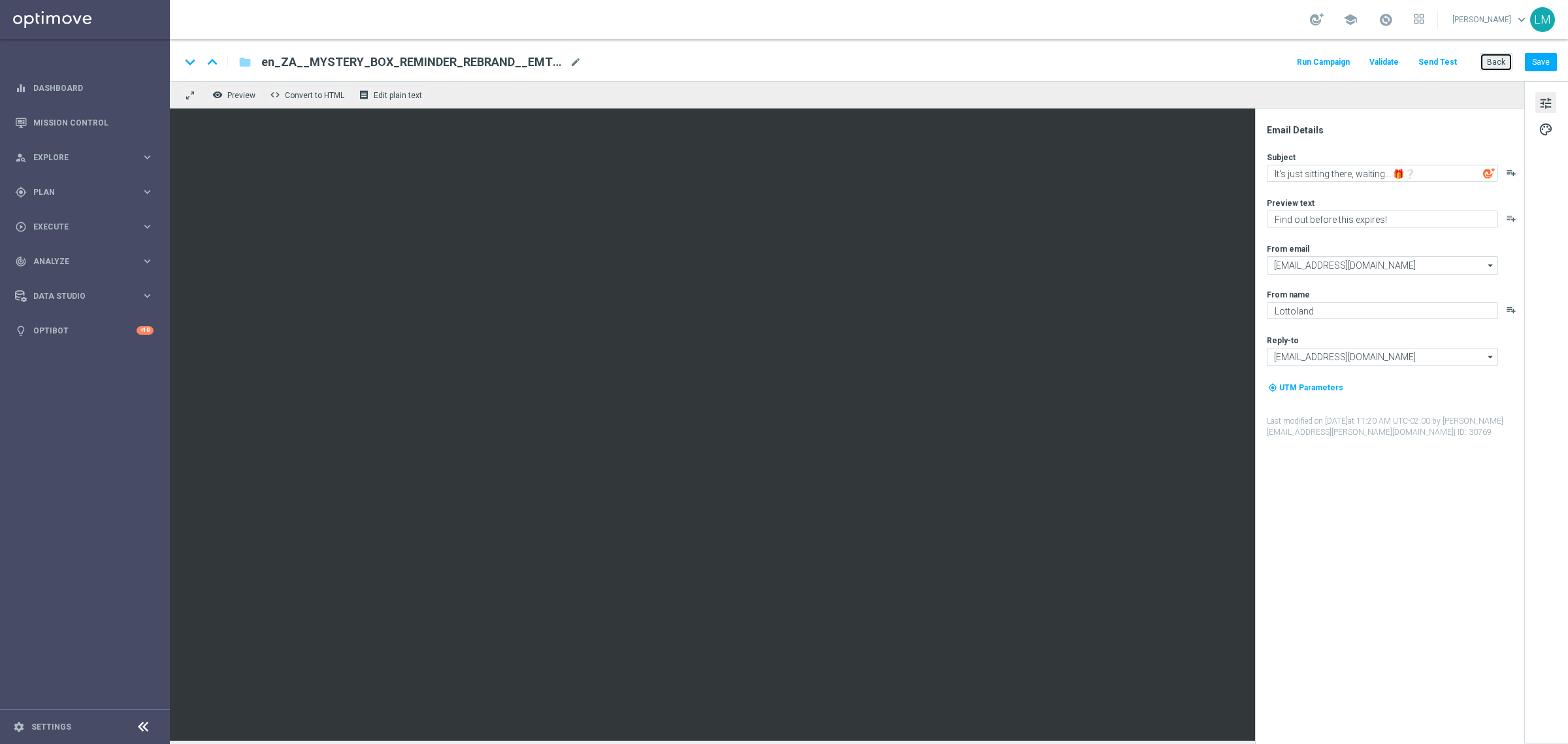
click at [1495, 65] on button "Back" at bounding box center [1496, 62] width 33 height 18
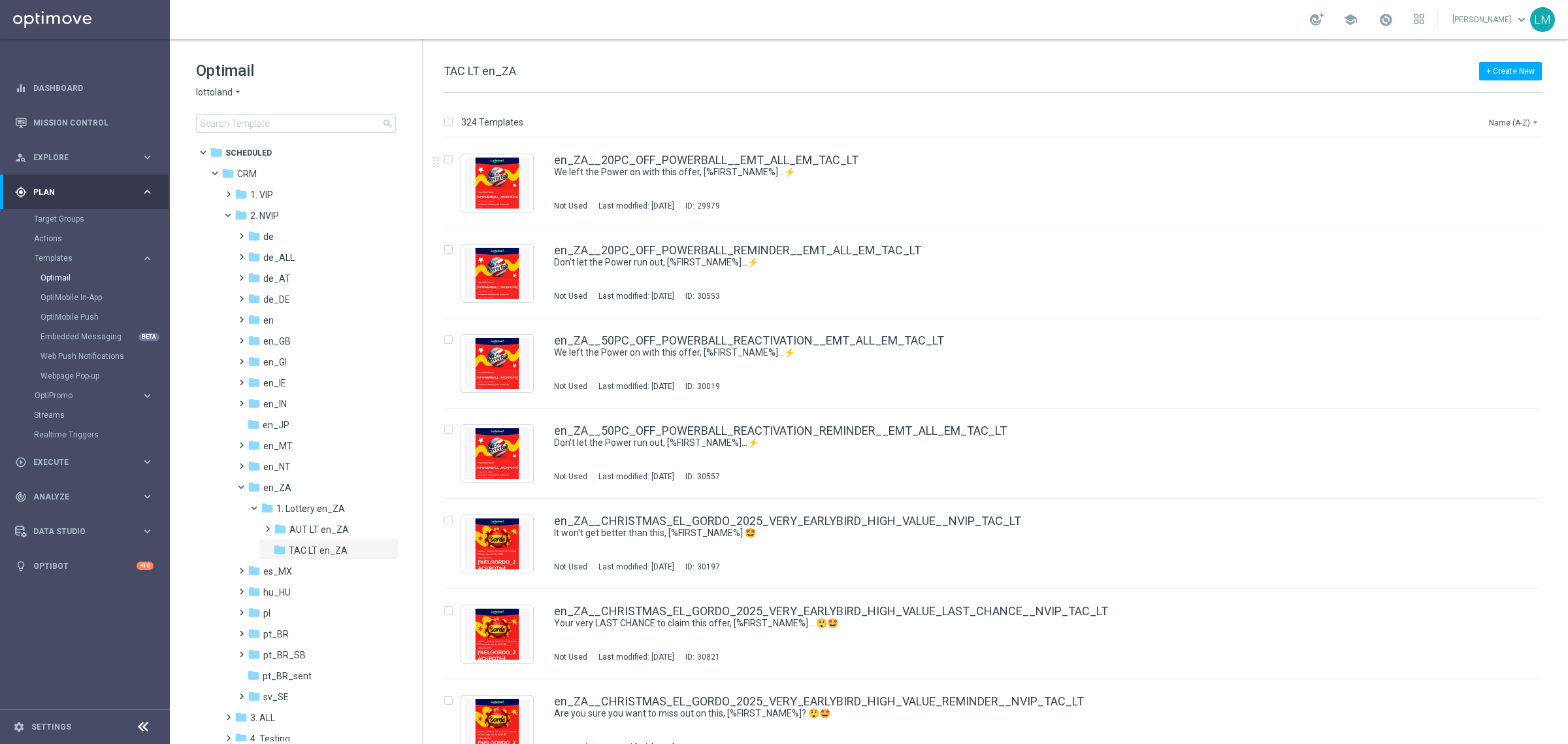
click at [1503, 128] on button "Name (A-Z) arrow_drop_down" at bounding box center [1515, 122] width 54 height 15
click at [1493, 188] on div "Date Modified (Newest)" at bounding box center [1490, 181] width 105 height 18
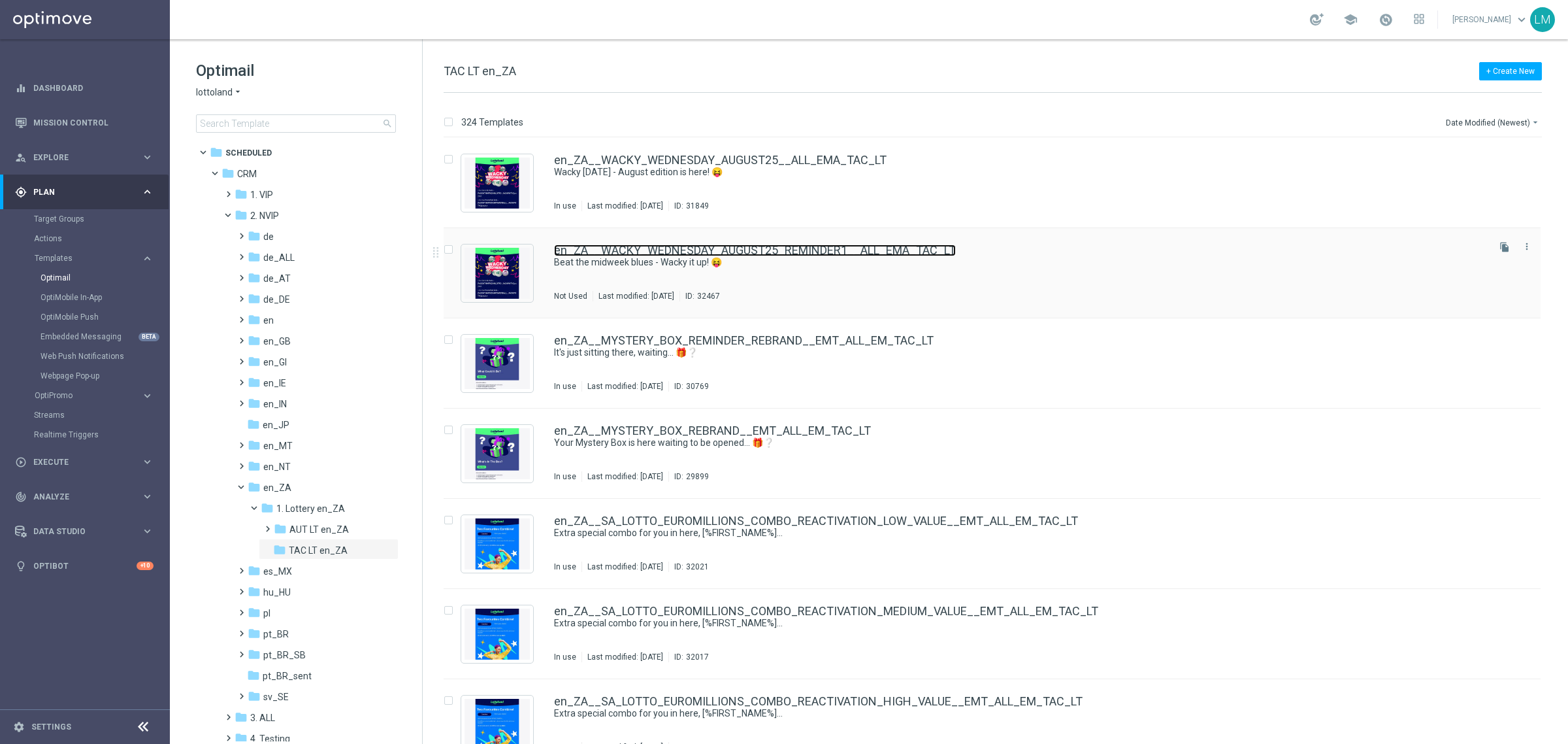
click at [863, 252] on link "en_ZA__WACKY_WEDNESDAY_AUGUST25_REMINDER1__ALL_EMA_TAC_LT" at bounding box center [755, 251] width 402 height 12
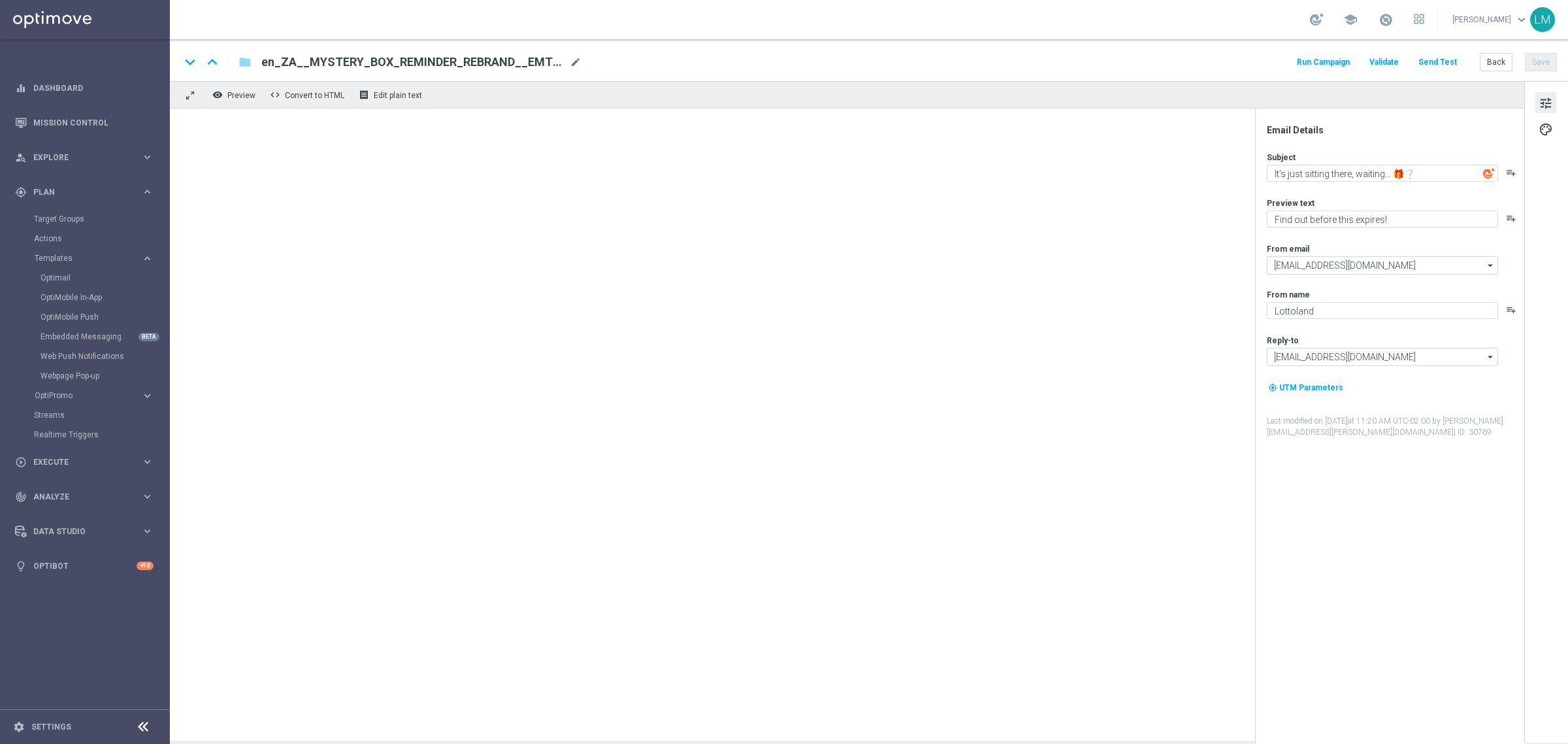
type textarea "Beat the midweek blues - Wacky it up! 😝"
type textarea "Midweek madness as it's best..."
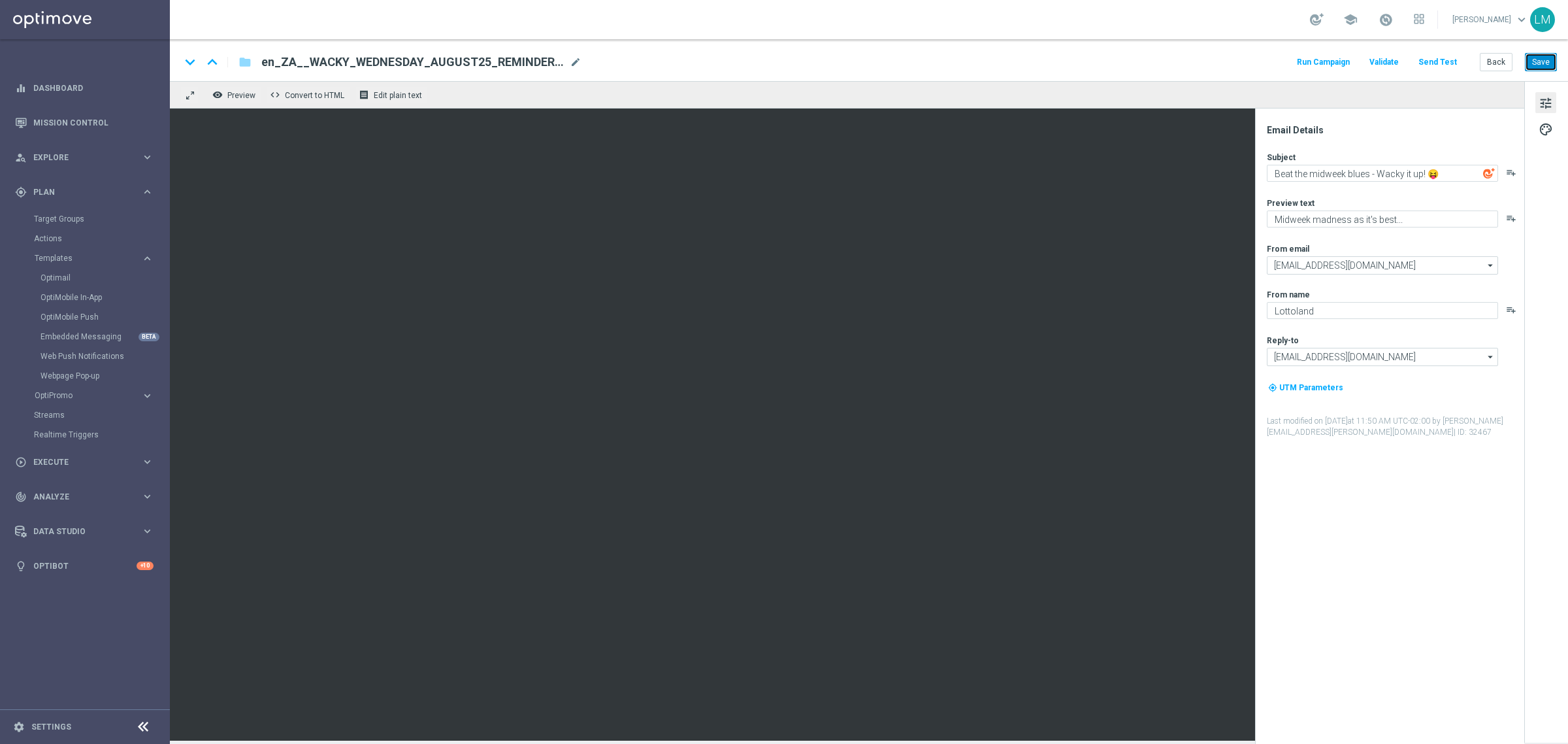
click at [1536, 70] on button "Save" at bounding box center [1541, 62] width 32 height 18
